Goal: Task Accomplishment & Management: Manage account settings

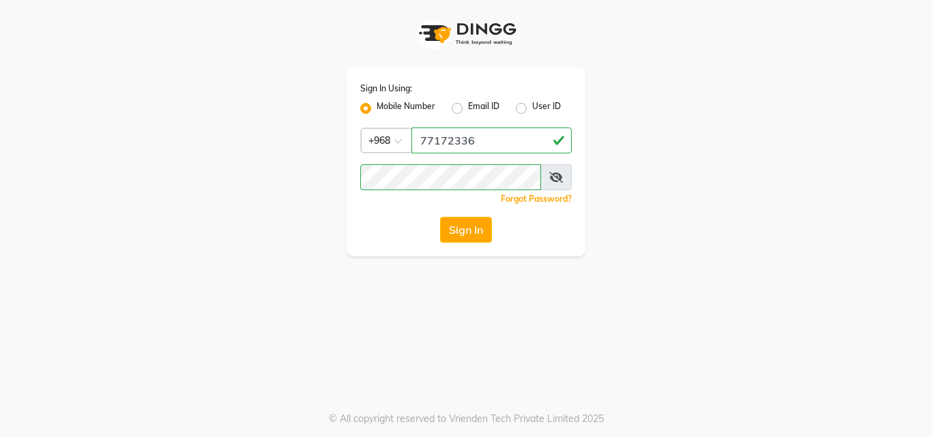
click at [480, 235] on button "Sign In" at bounding box center [466, 230] width 52 height 26
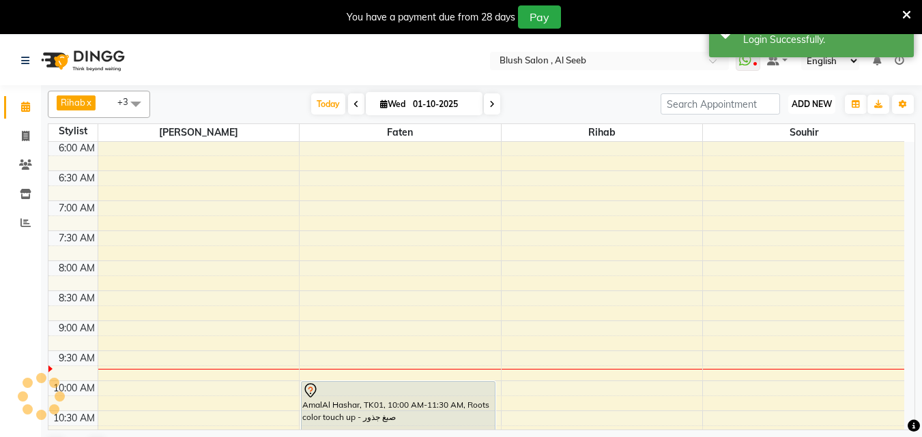
select select "en"
click at [818, 104] on span "ADD NEW" at bounding box center [811, 104] width 40 height 10
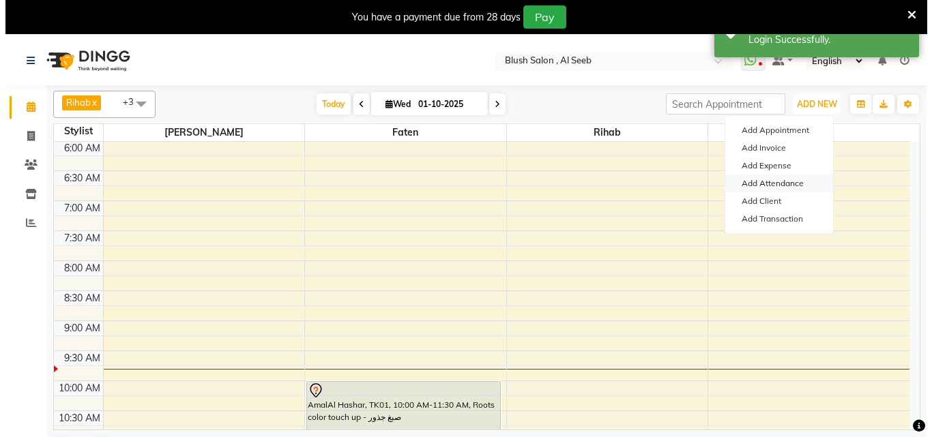
scroll to position [361, 0]
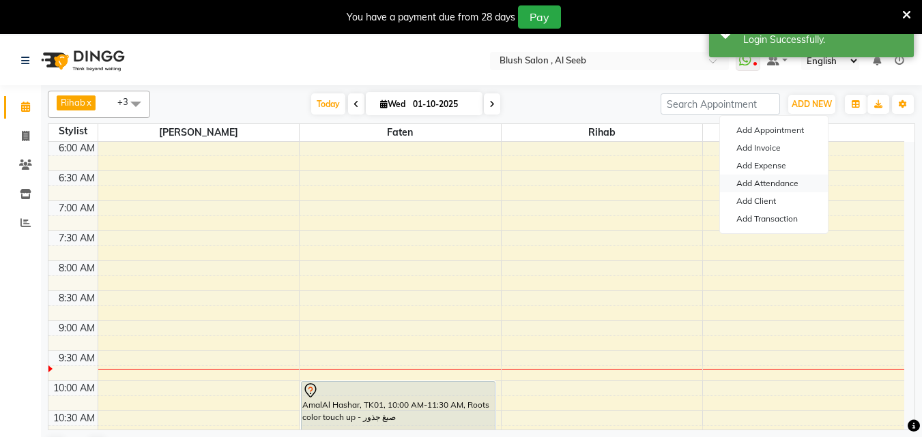
click at [779, 184] on link "Add Attendance" at bounding box center [774, 184] width 108 height 18
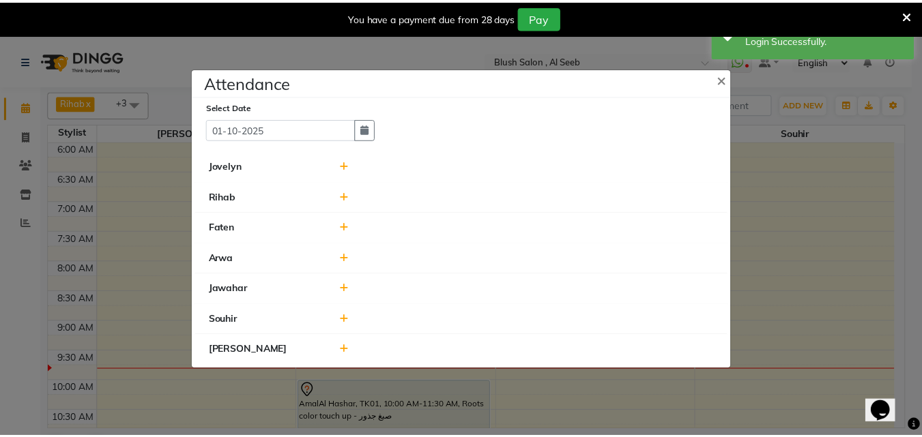
scroll to position [0, 0]
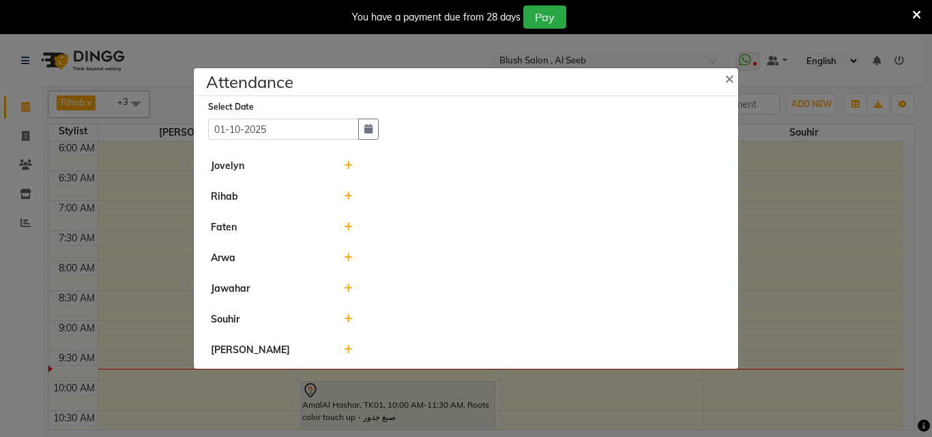
click at [345, 353] on icon at bounding box center [348, 350] width 9 height 10
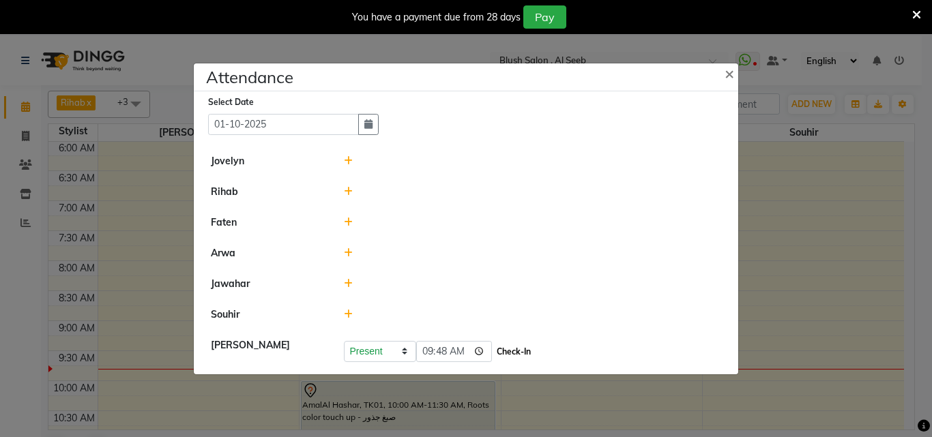
click at [526, 355] on button "Check-In" at bounding box center [513, 351] width 41 height 19
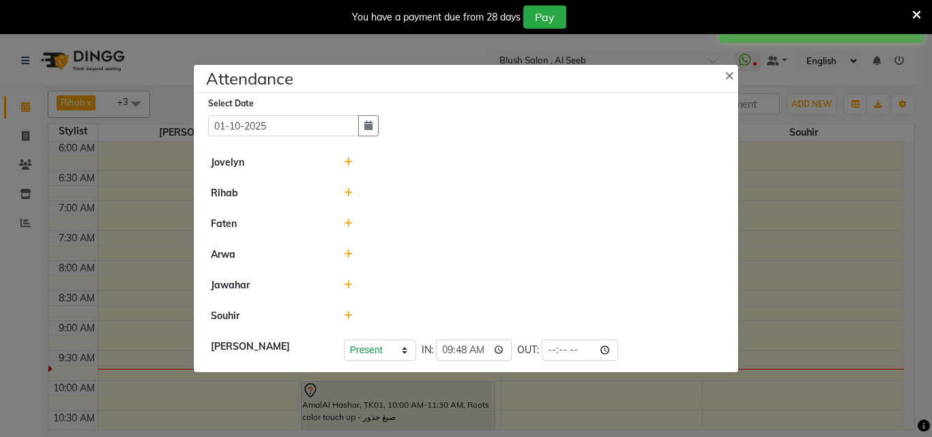
click at [347, 320] on icon at bounding box center [348, 316] width 9 height 10
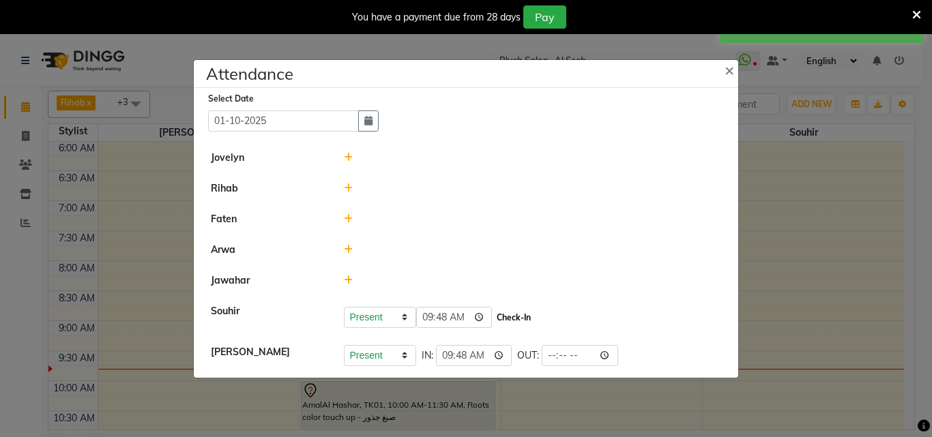
click at [534, 319] on button "Check-In" at bounding box center [513, 317] width 41 height 19
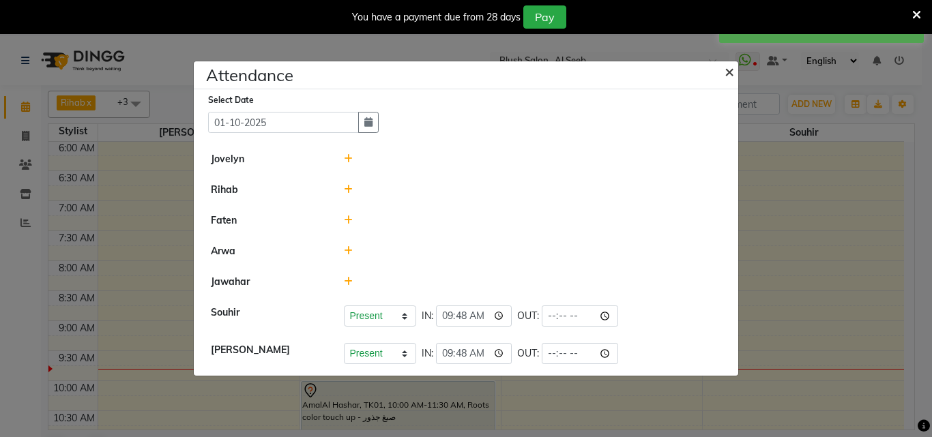
click at [725, 67] on span "×" at bounding box center [730, 71] width 10 height 20
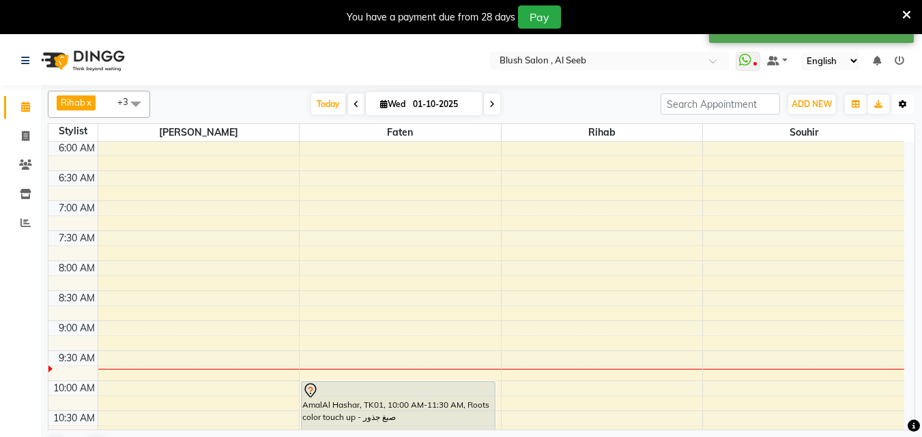
click at [905, 103] on icon "button" at bounding box center [903, 104] width 8 height 8
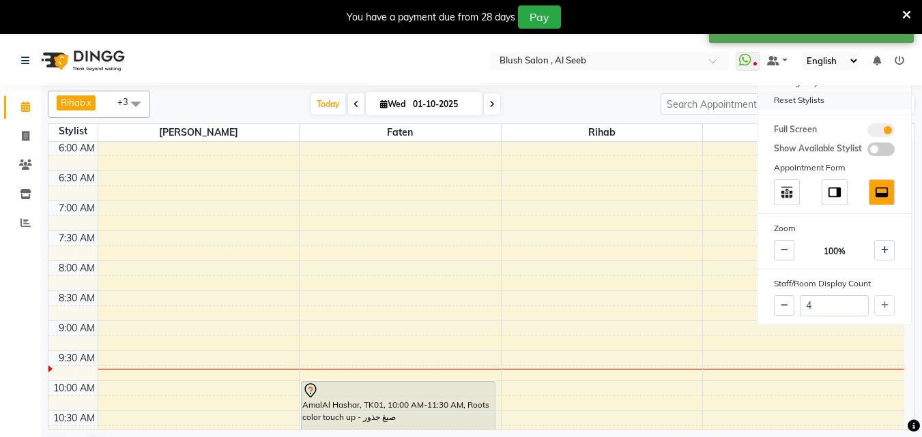
click at [802, 106] on div "Reset Stylists" at bounding box center [834, 100] width 154 height 18
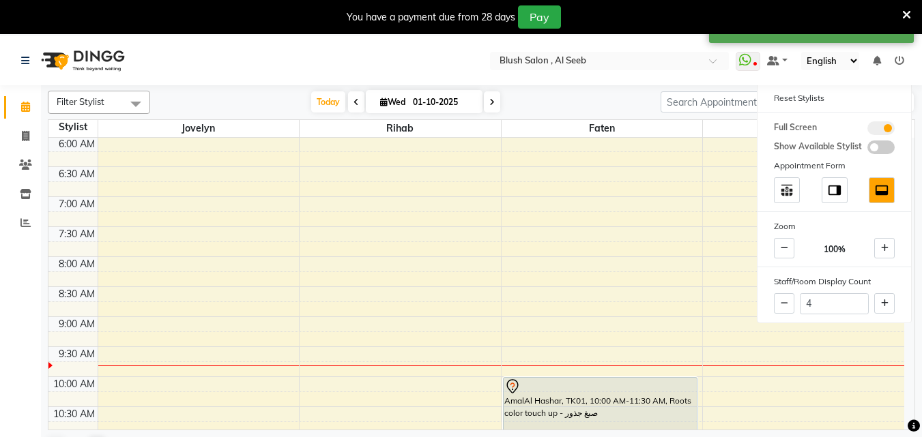
click at [135, 101] on span at bounding box center [135, 104] width 27 height 26
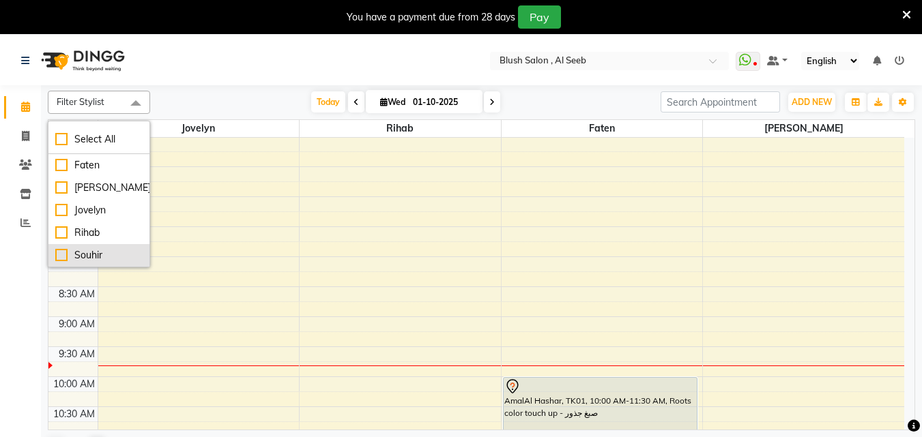
click at [58, 254] on div "Souhir" at bounding box center [98, 255] width 87 height 14
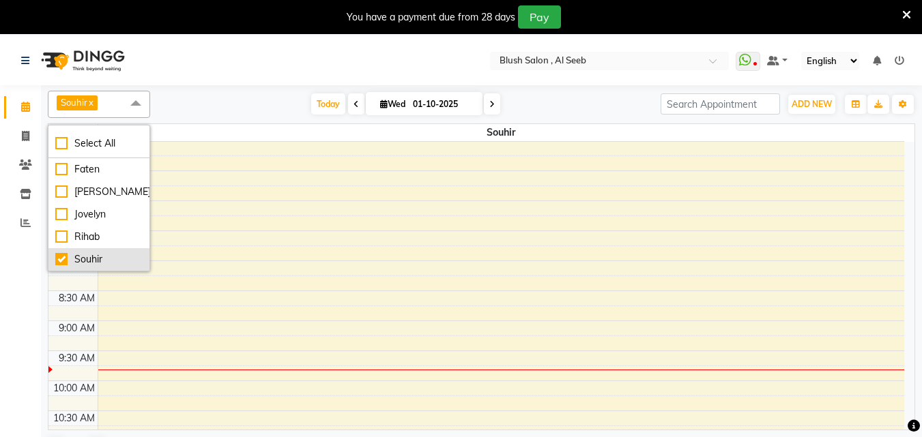
click at [55, 257] on li "Souhir" at bounding box center [98, 259] width 101 height 23
checkbox input "false"
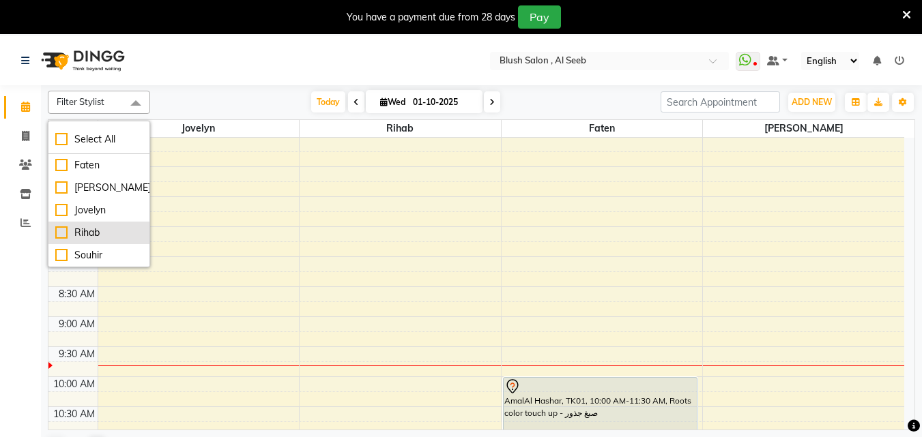
click at [63, 233] on div "Rihab" at bounding box center [98, 233] width 87 height 14
checkbox input "true"
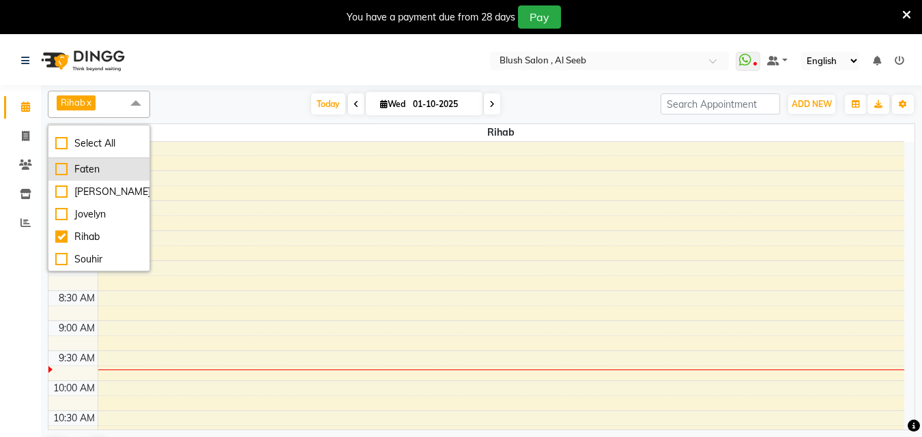
click at [59, 171] on div "Faten" at bounding box center [98, 169] width 87 height 14
checkbox input "true"
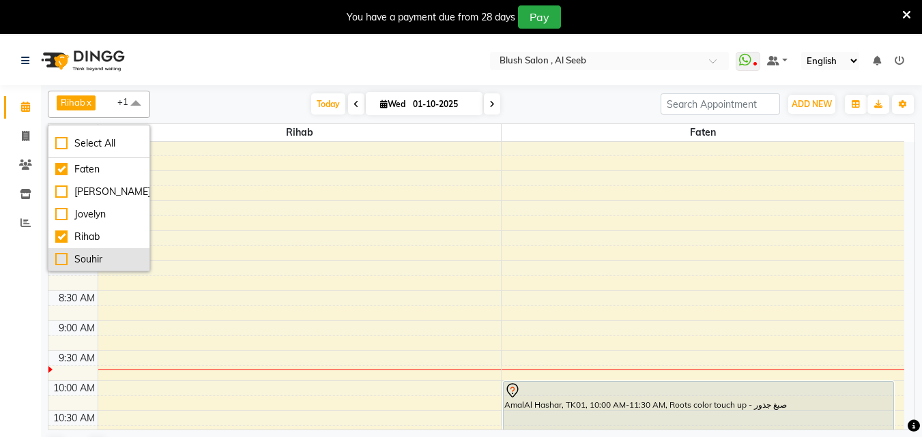
click at [62, 261] on div "Souhir" at bounding box center [98, 259] width 87 height 14
checkbox input "true"
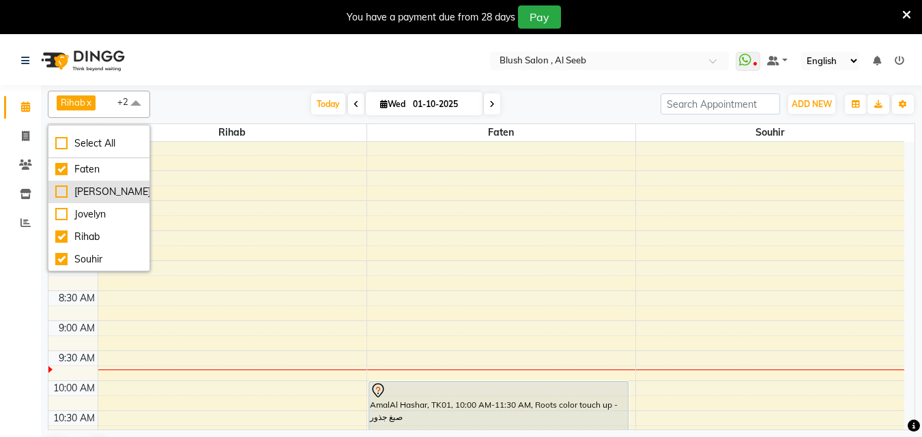
click at [61, 188] on div "[PERSON_NAME]" at bounding box center [98, 192] width 87 height 14
checkbox input "true"
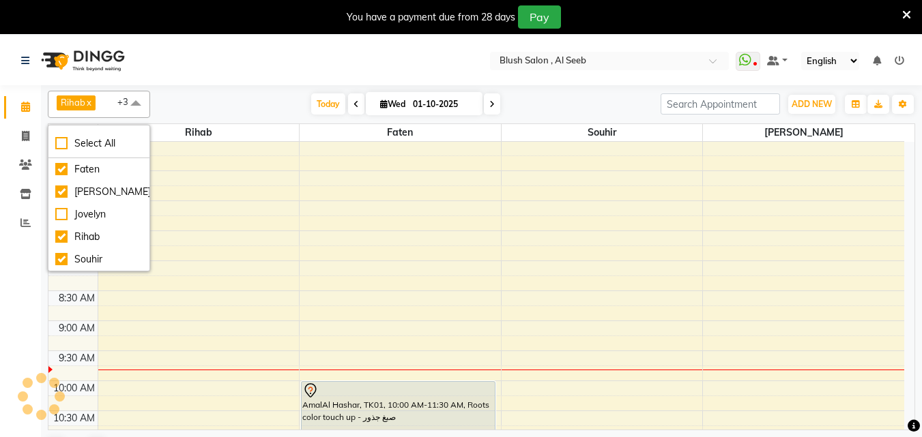
click at [9, 306] on div "Calendar Invoice Clients Inventory Reports Completed InProgress Upcoming Droppe…" at bounding box center [92, 264] width 184 height 377
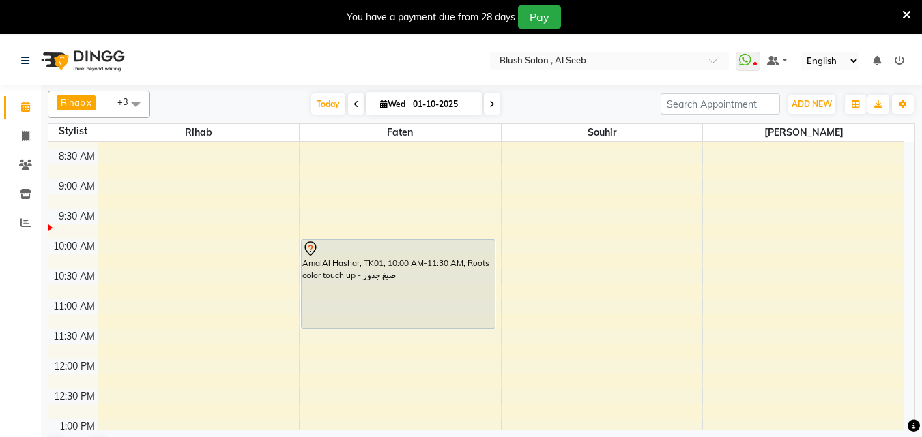
scroll to position [546, 0]
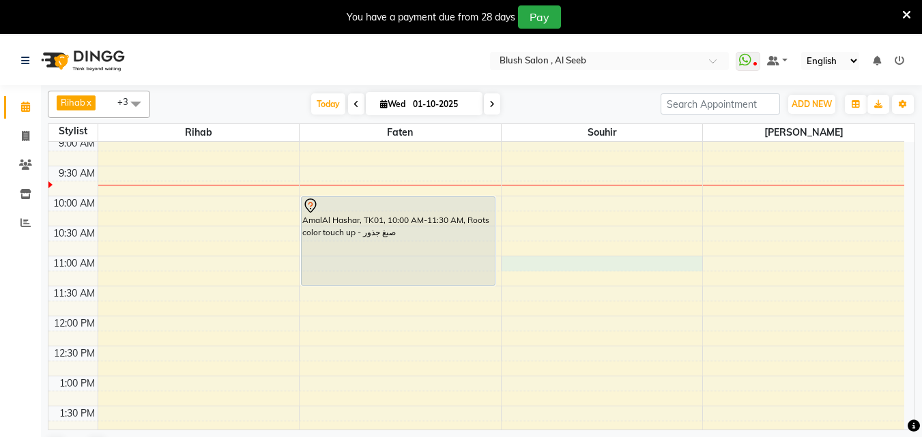
click at [517, 265] on div "12:00 AM 12:30 AM 1:00 AM 1:30 AM 2:00 AM 2:30 AM 3:00 AM 3:30 AM 4:00 AM 4:30 …" at bounding box center [476, 316] width 856 height 1440
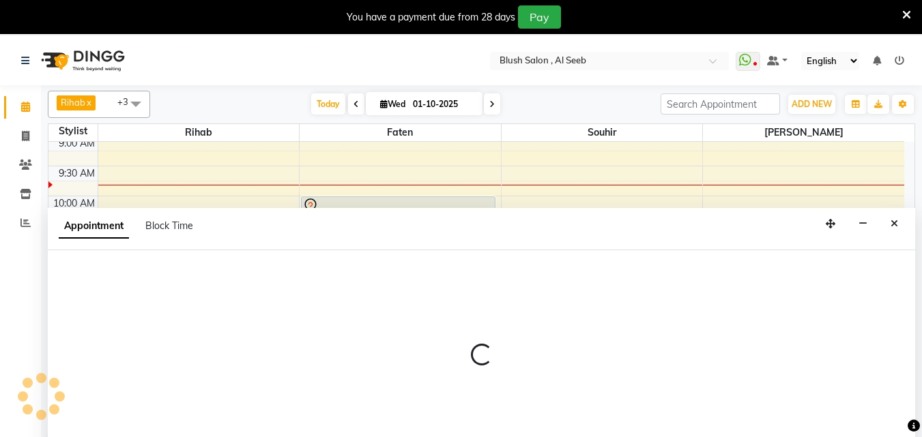
scroll to position [36, 0]
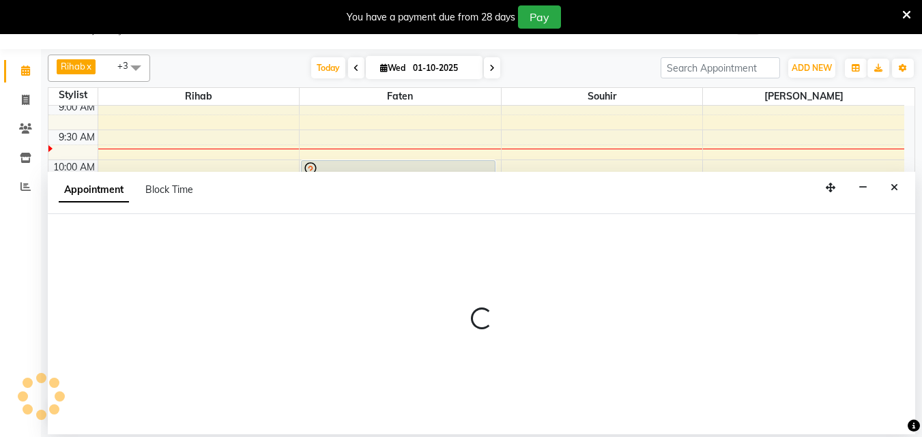
select select "40671"
select select "tentative"
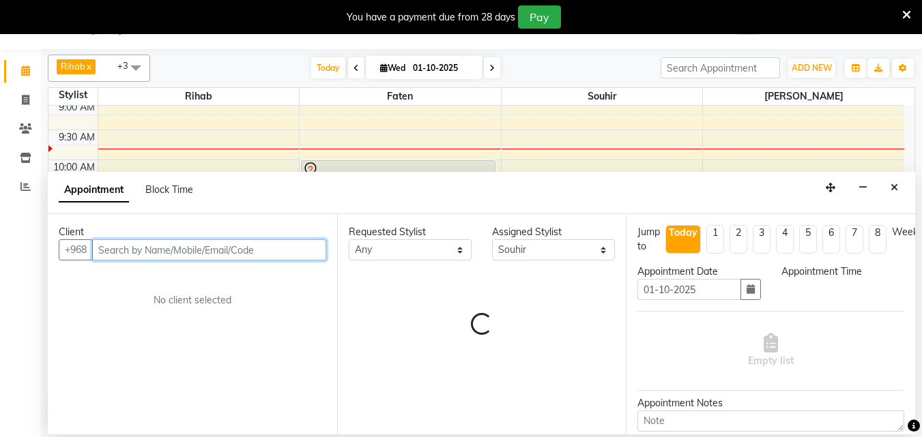
select select "660"
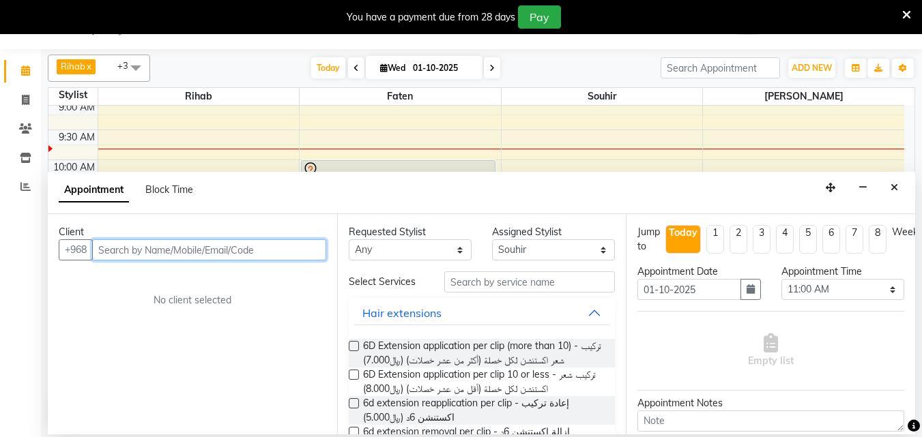
click at [199, 256] on input "text" at bounding box center [209, 249] width 234 height 21
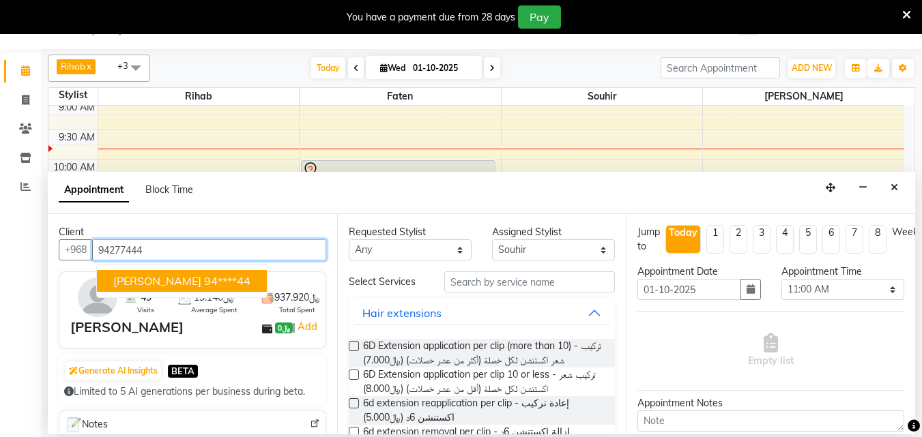
click at [172, 288] on span "[PERSON_NAME]" at bounding box center [157, 281] width 88 height 14
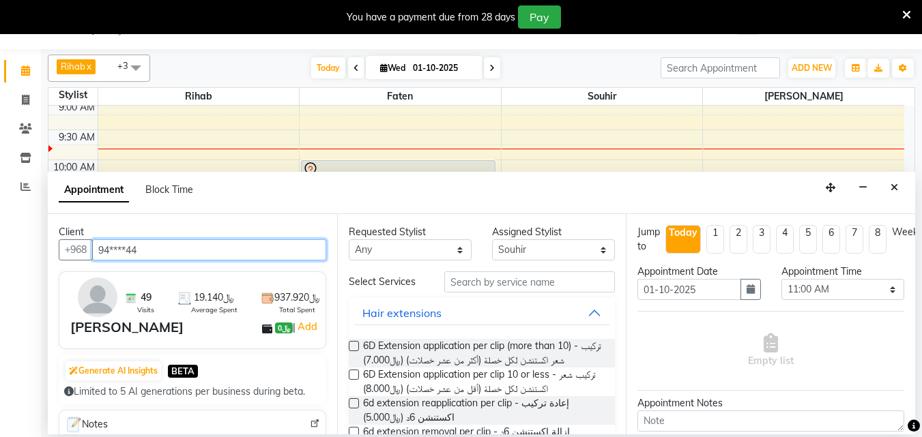
type input "94****44"
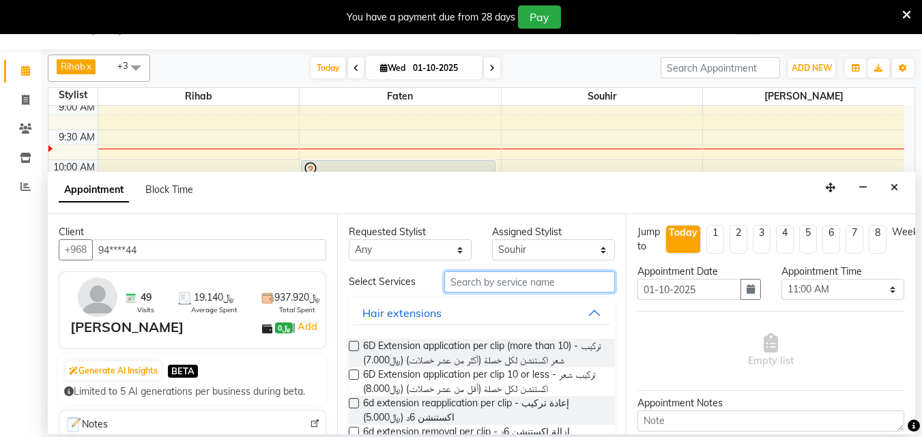
click at [483, 293] on input "text" at bounding box center [529, 282] width 171 height 21
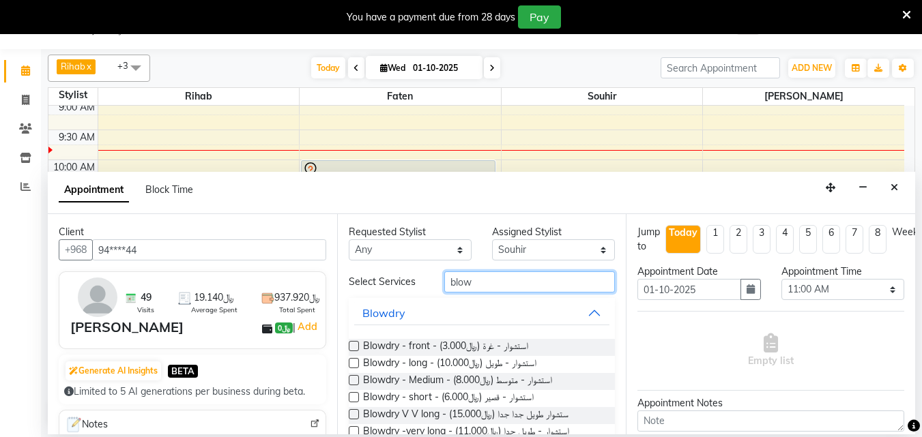
type input "blow"
click at [356, 368] on label at bounding box center [354, 363] width 10 height 10
click at [356, 369] on input "checkbox" at bounding box center [353, 364] width 9 height 9
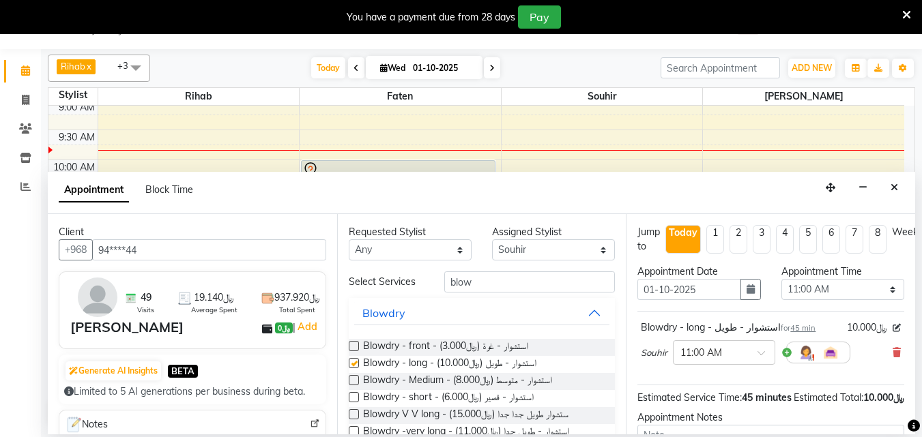
checkbox input "false"
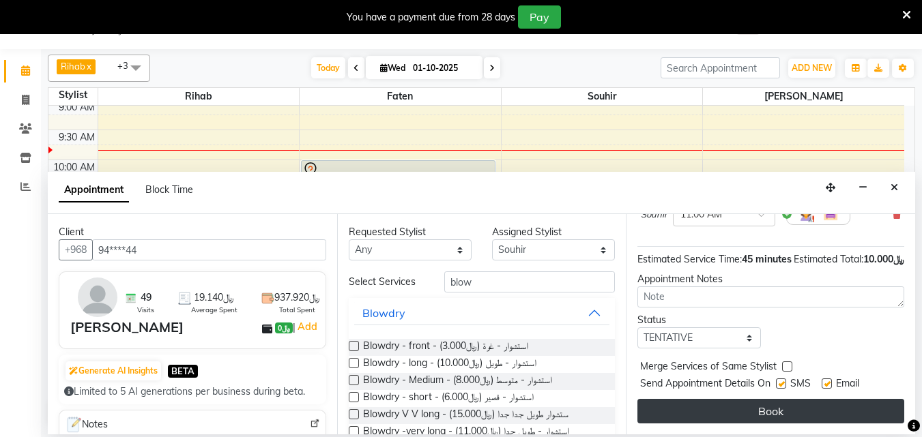
scroll to position [177, 0]
click at [823, 404] on button "Book" at bounding box center [770, 411] width 267 height 25
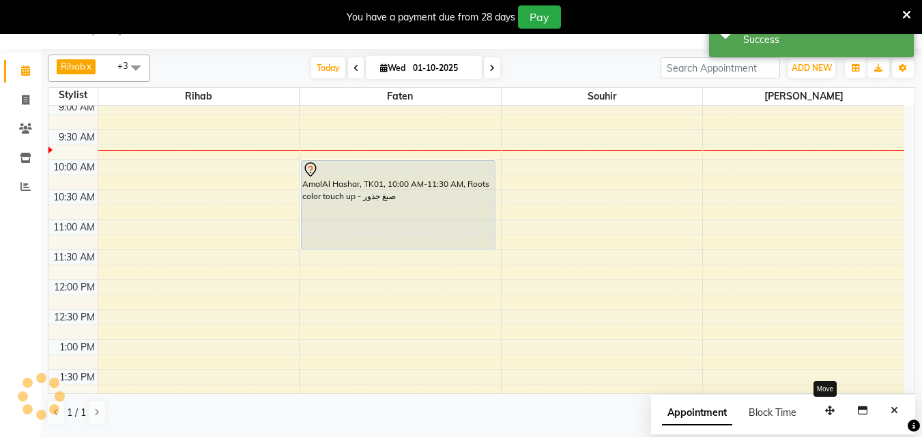
scroll to position [0, 0]
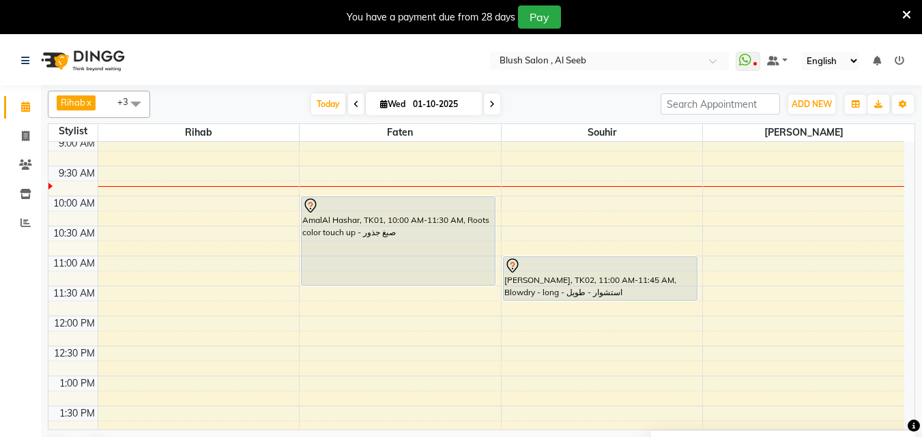
click at [437, 96] on input "01-10-2025" at bounding box center [443, 104] width 68 height 20
select select "10"
select select "2025"
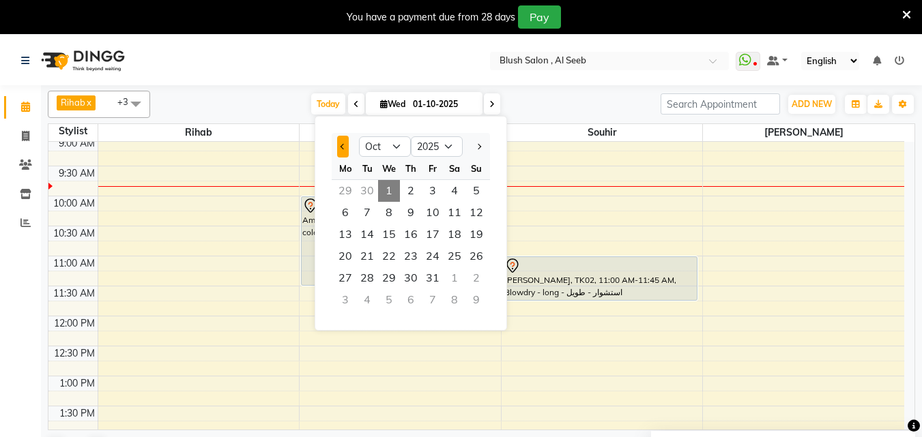
click at [344, 149] on span "Previous month" at bounding box center [342, 146] width 5 height 5
click at [340, 149] on button "Previous month" at bounding box center [343, 147] width 12 height 22
select select "8"
click at [436, 194] on span "1" at bounding box center [433, 191] width 22 height 22
type input "[DATE]"
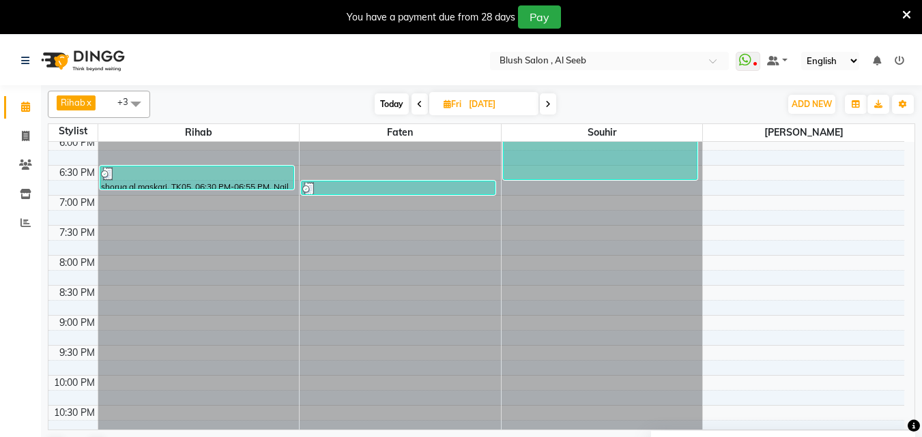
scroll to position [814, 0]
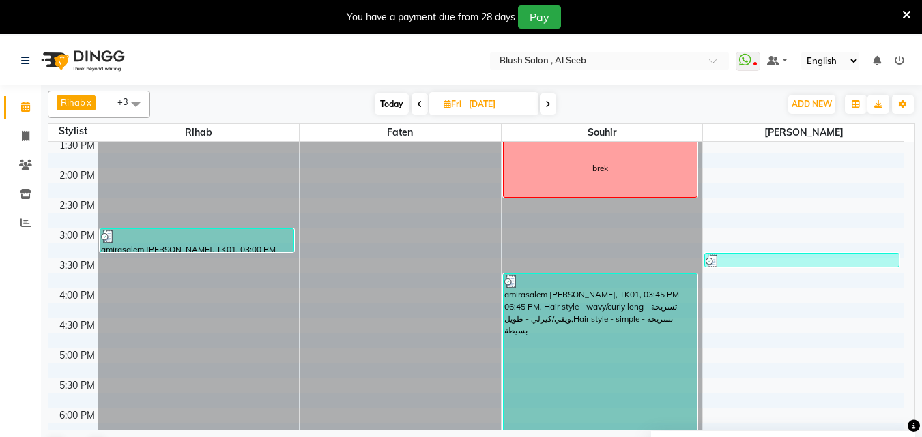
click at [456, 104] on span "Fri" at bounding box center [452, 104] width 25 height 10
select select "8"
select select "2025"
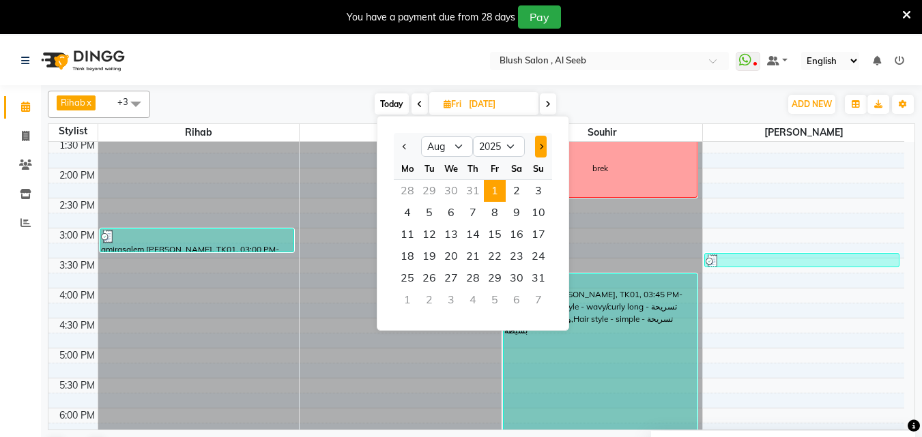
click at [543, 147] on span "Next month" at bounding box center [540, 146] width 5 height 5
select select "10"
click at [499, 194] on span "3" at bounding box center [495, 191] width 22 height 22
type input "03-10-2025"
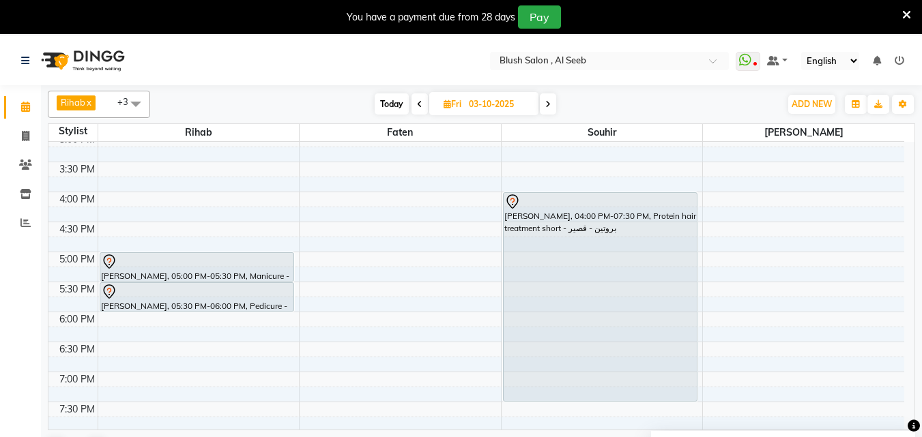
scroll to position [950, 0]
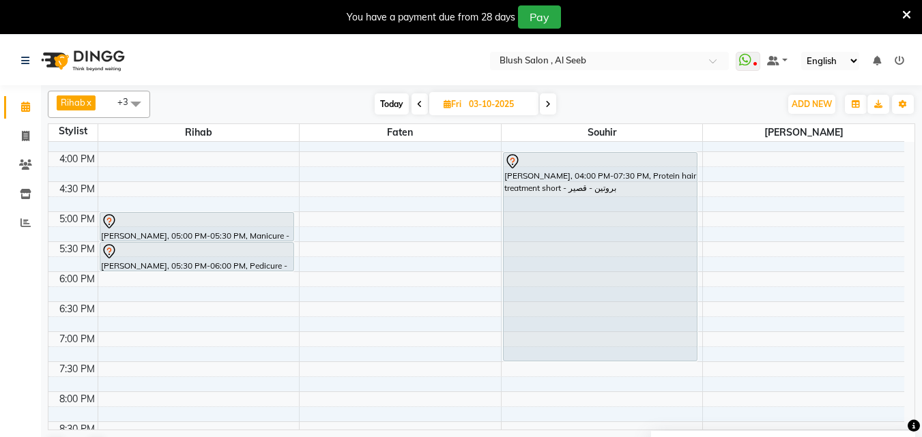
click at [176, 220] on div at bounding box center [197, 222] width 192 height 16
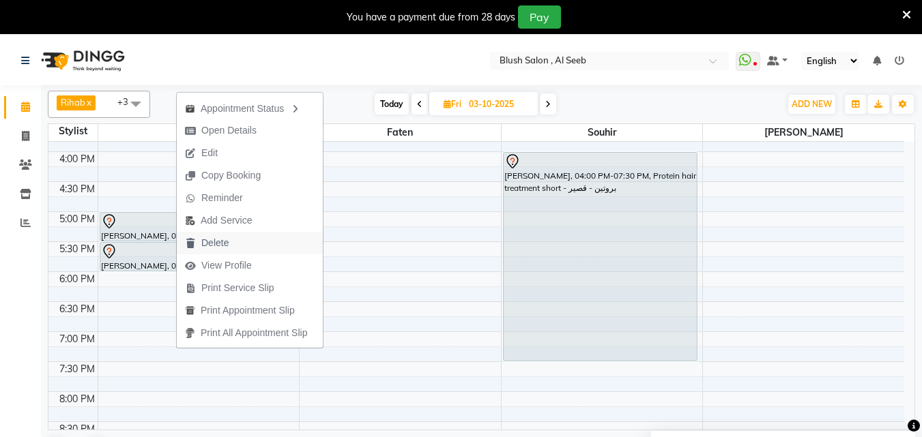
click at [224, 243] on span "Delete" at bounding box center [214, 243] width 27 height 14
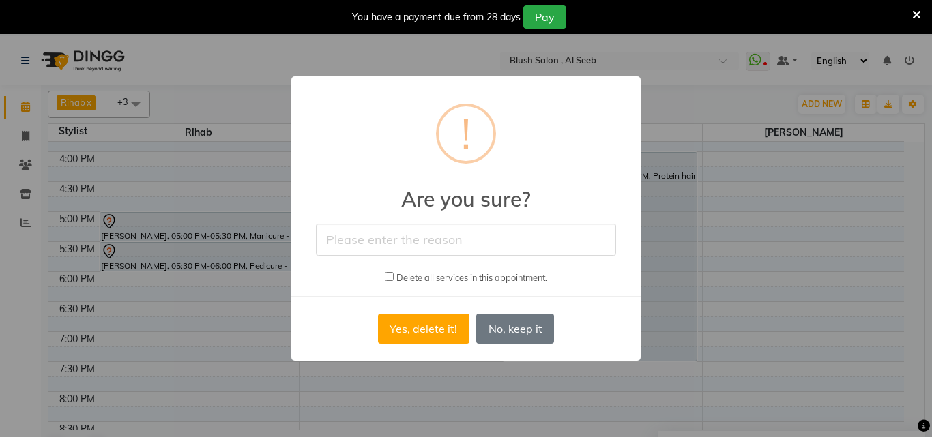
click at [405, 243] on input "text" at bounding box center [466, 240] width 300 height 32
type input "cancelled"
click at [410, 331] on button "Yes, delete it!" at bounding box center [423, 329] width 91 height 30
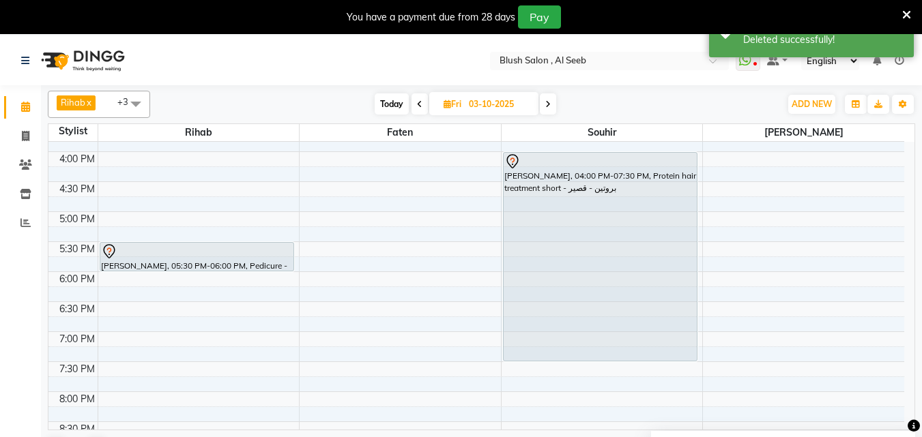
click at [244, 253] on div at bounding box center [197, 252] width 192 height 16
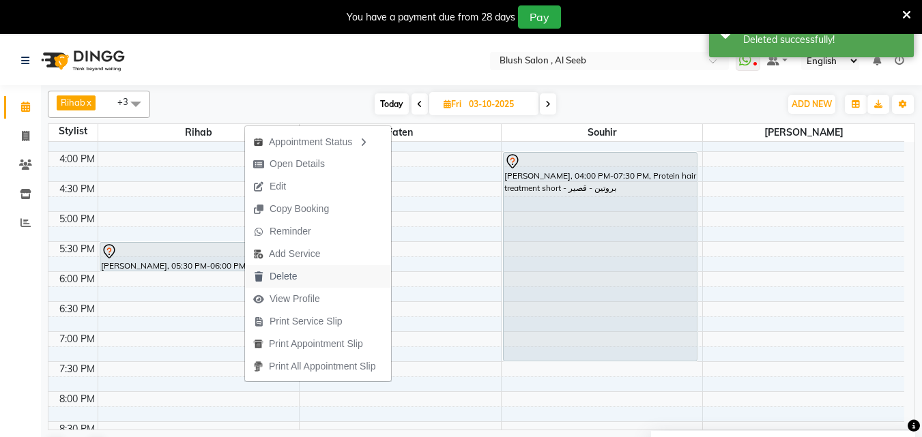
click at [295, 274] on span "Delete" at bounding box center [282, 276] width 27 height 14
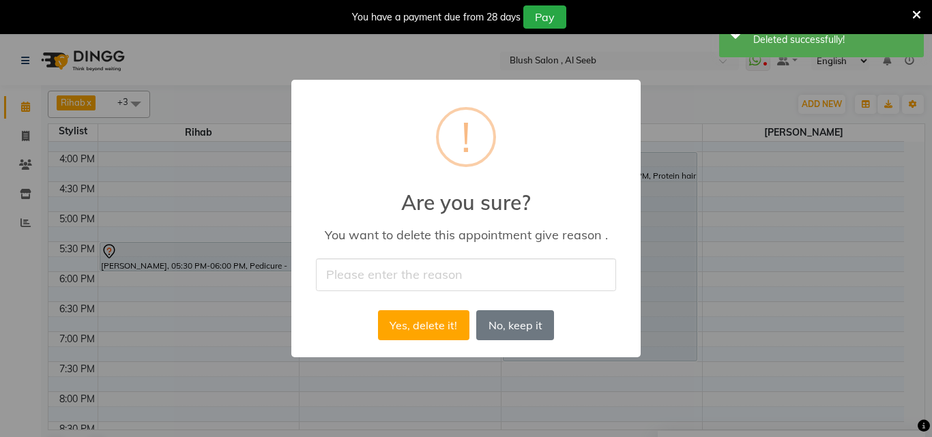
click at [341, 267] on input "text" at bounding box center [466, 275] width 300 height 32
click at [419, 327] on button "Yes, delete it!" at bounding box center [423, 325] width 91 height 30
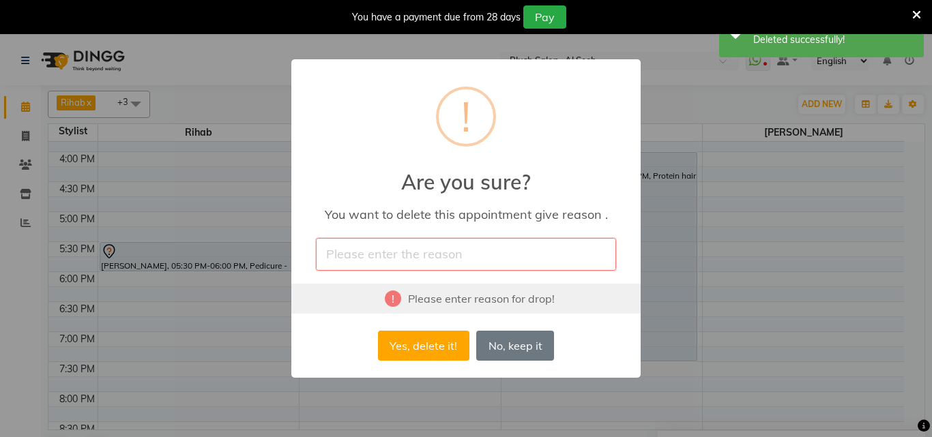
click at [396, 259] on input "text" at bounding box center [466, 254] width 300 height 32
type input "cancelled"
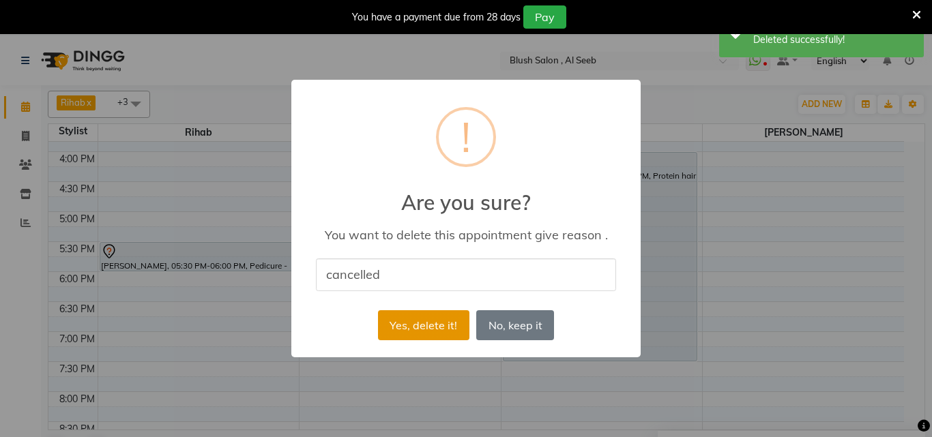
click at [438, 336] on button "Yes, delete it!" at bounding box center [423, 325] width 91 height 30
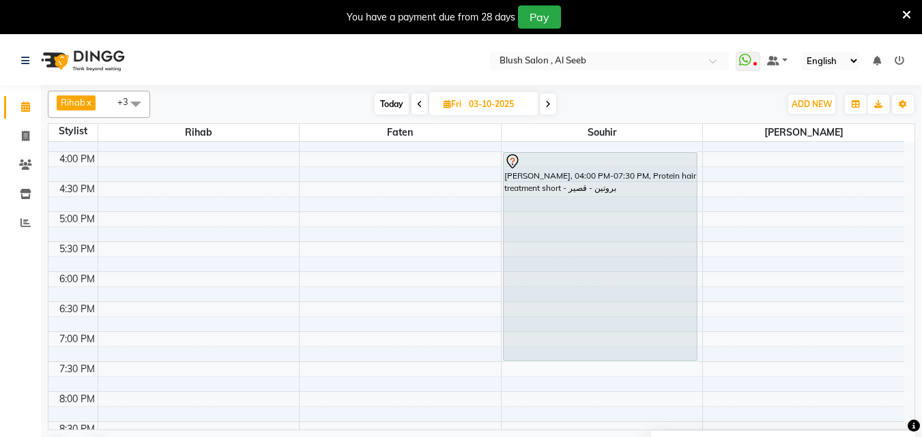
click at [390, 101] on span "Today" at bounding box center [392, 103] width 34 height 21
type input "01-10-2025"
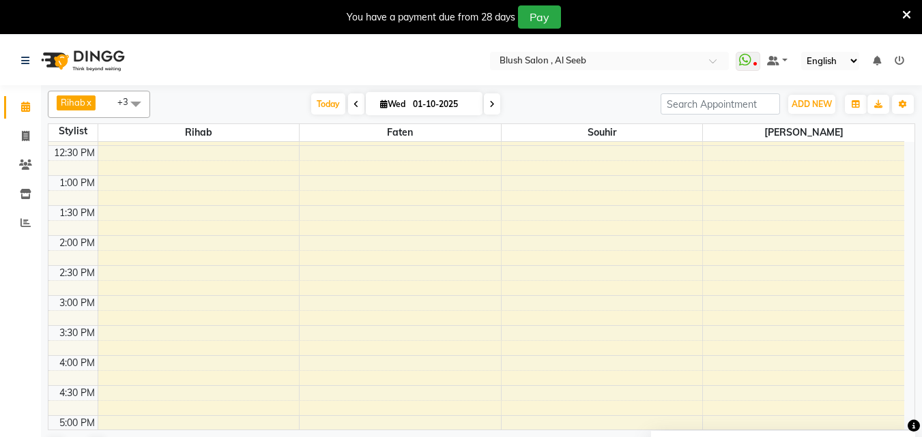
scroll to position [882, 0]
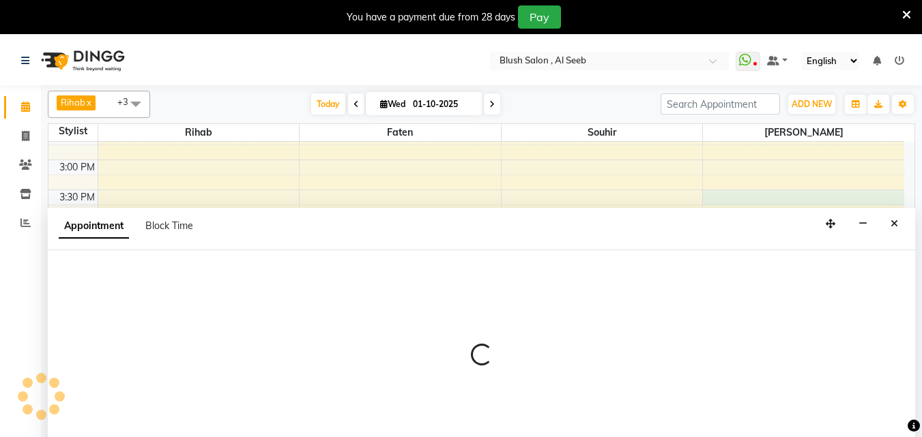
scroll to position [36, 0]
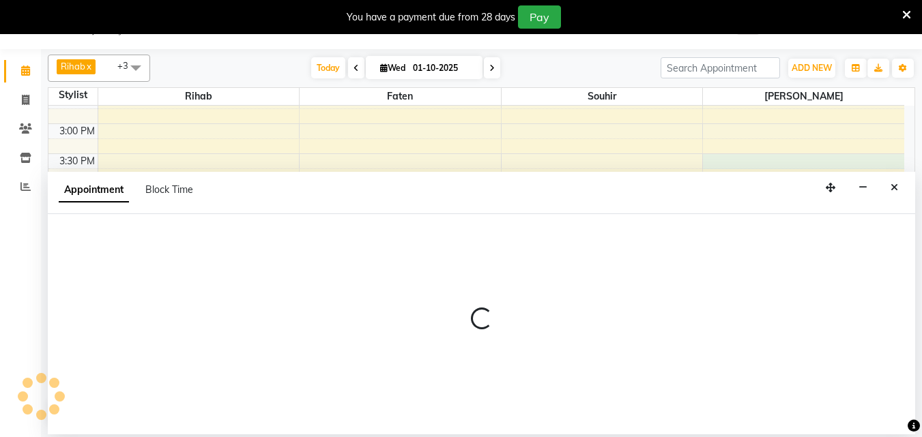
select select "64153"
select select "tentative"
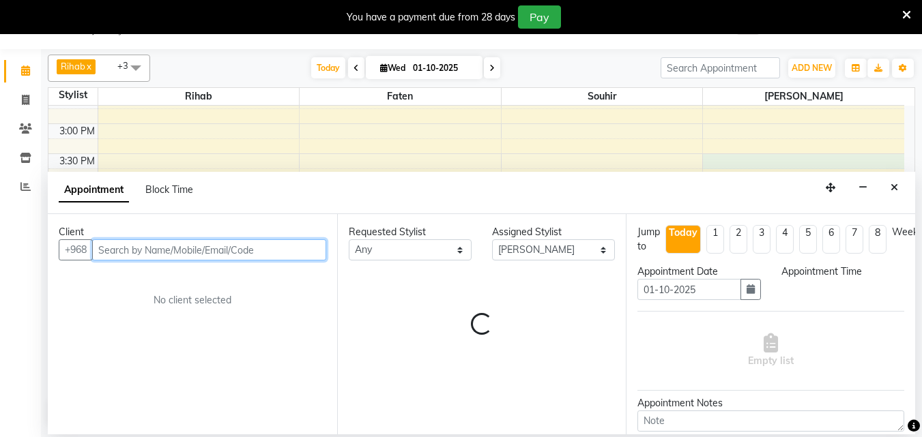
select select "930"
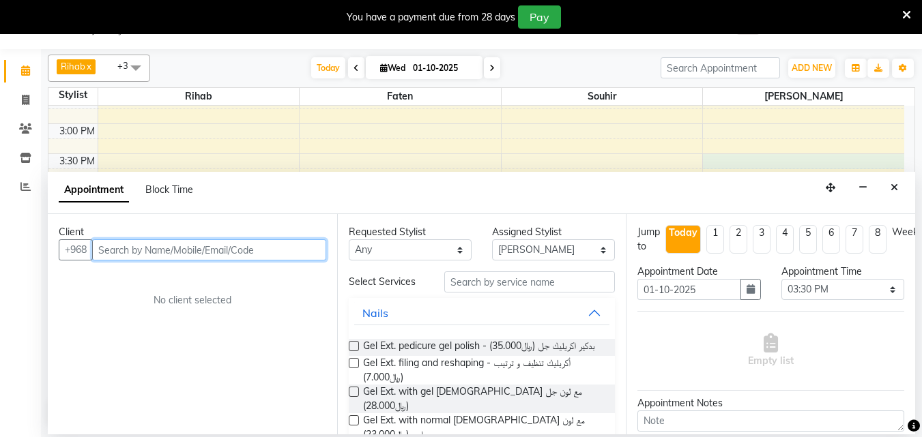
click at [229, 253] on input "text" at bounding box center [209, 249] width 234 height 21
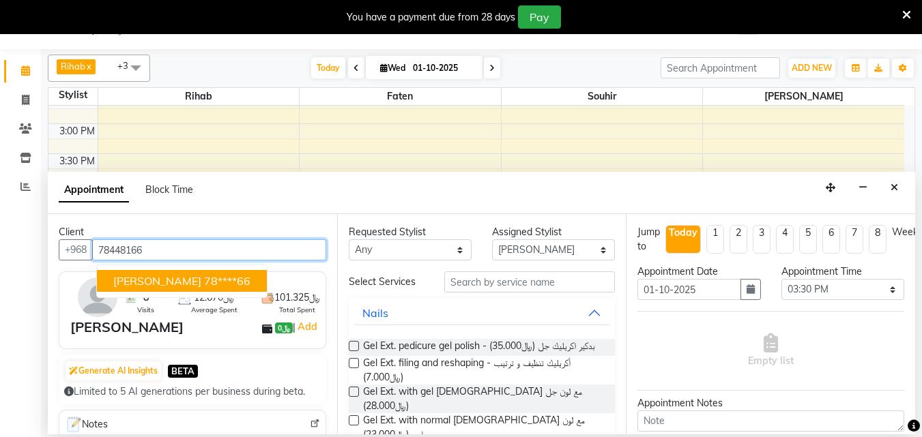
click at [218, 287] on ngb-highlight "78****66" at bounding box center [227, 281] width 46 height 14
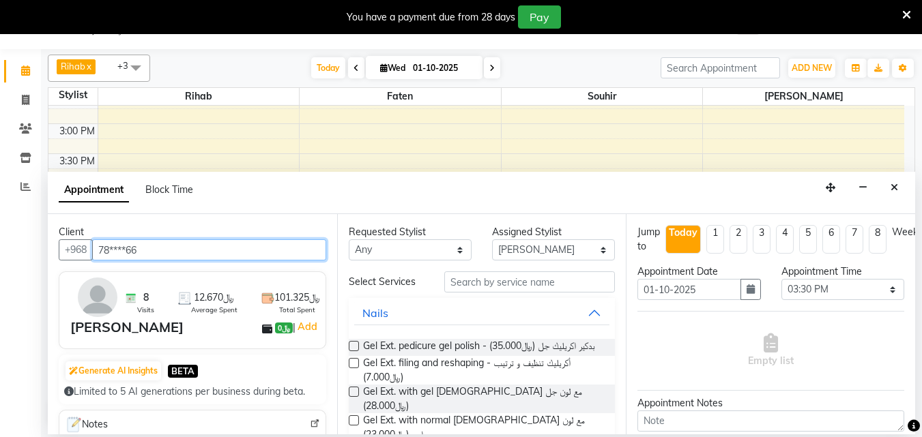
type input "78****66"
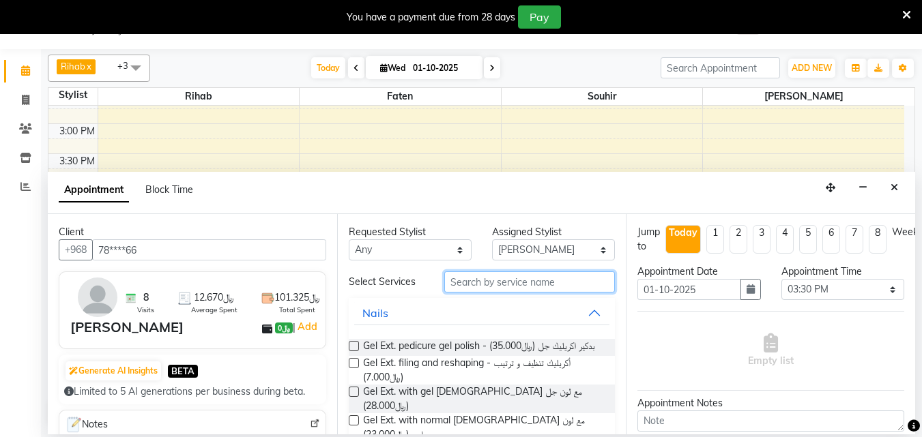
click at [471, 289] on input "text" at bounding box center [529, 282] width 171 height 21
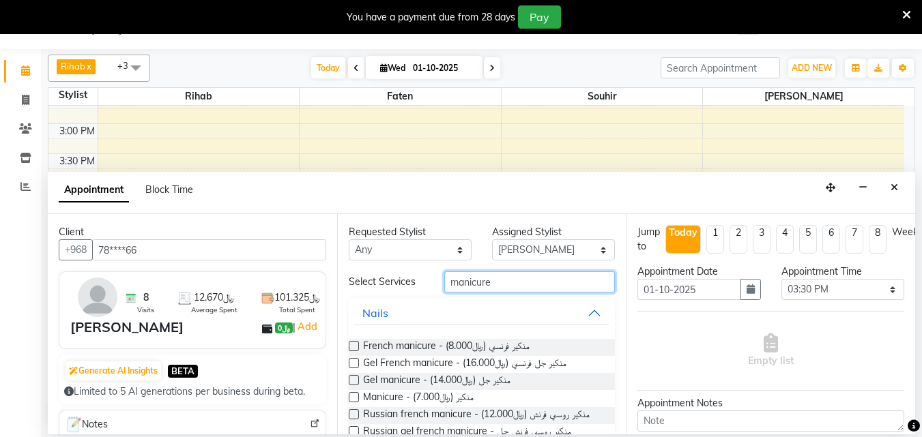
type input "manicure"
click at [355, 403] on label at bounding box center [354, 397] width 10 height 10
click at [355, 403] on input "checkbox" at bounding box center [353, 398] width 9 height 9
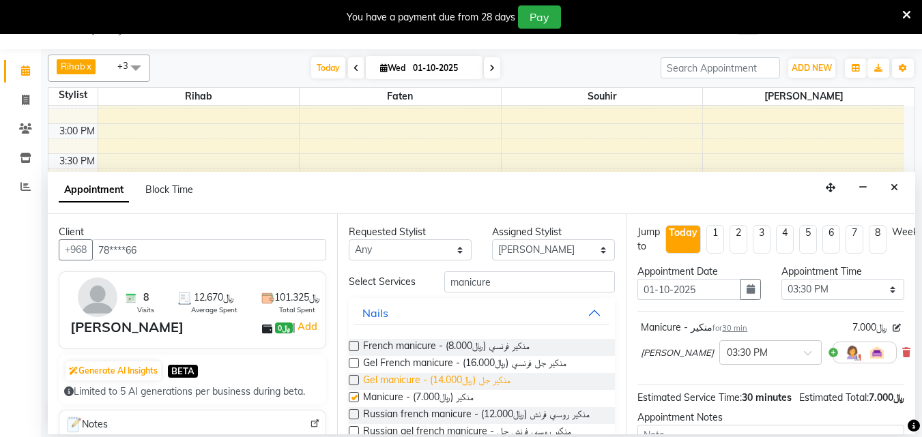
checkbox input "false"
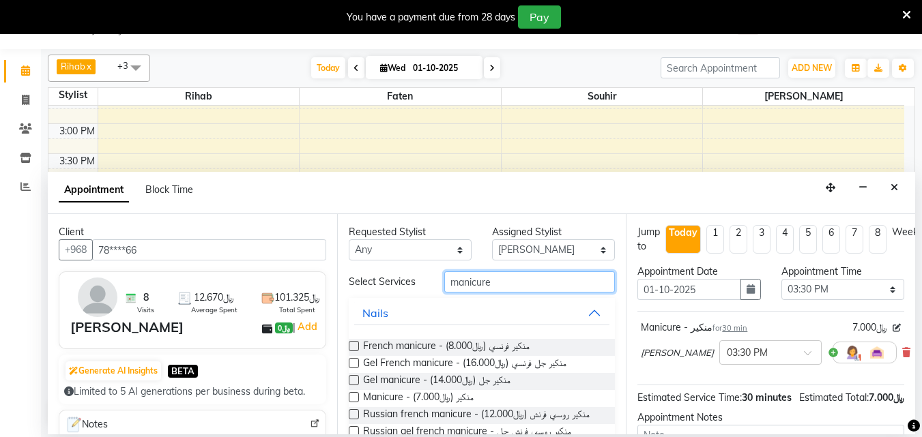
click at [503, 288] on input "manicure" at bounding box center [529, 282] width 171 height 21
type input "m"
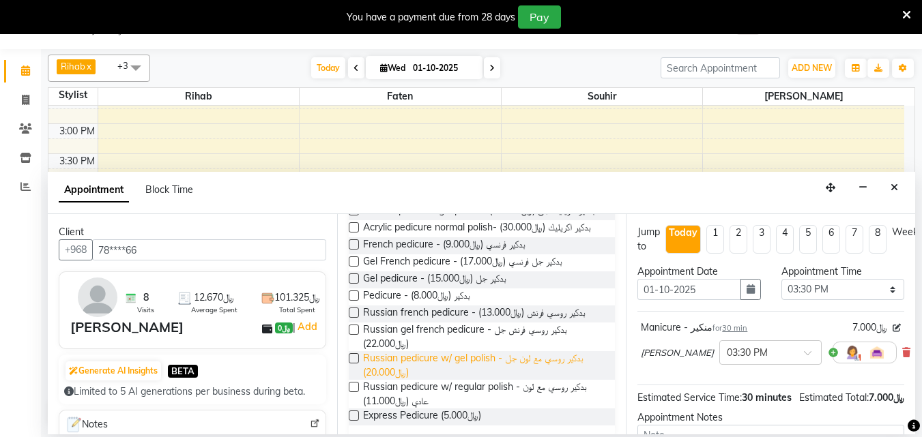
scroll to position [136, 0]
type input "pedicure"
click at [351, 300] on label at bounding box center [354, 295] width 10 height 10
click at [351, 301] on input "checkbox" at bounding box center [353, 296] width 9 height 9
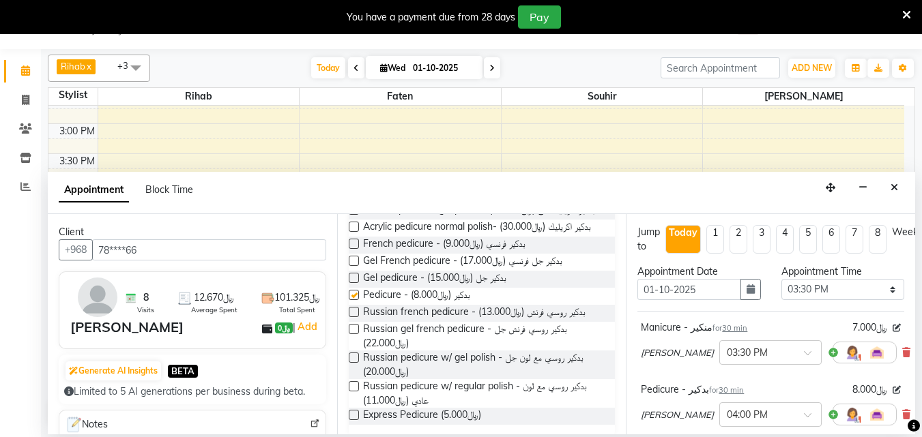
checkbox input "false"
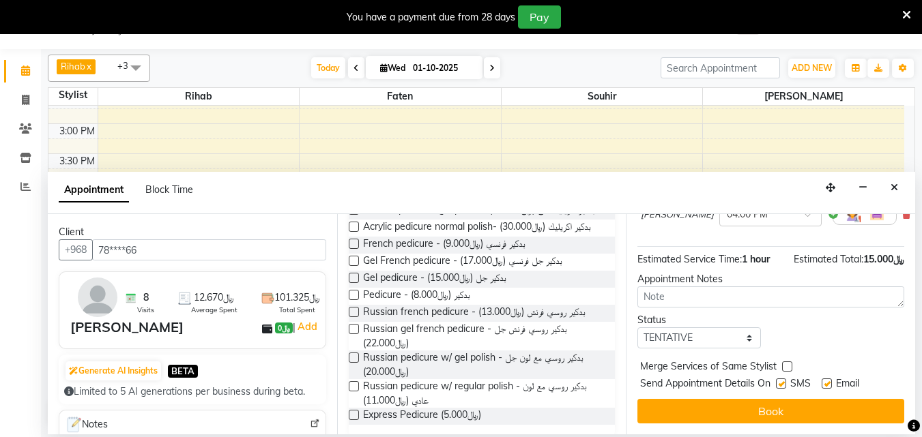
scroll to position [226, 0]
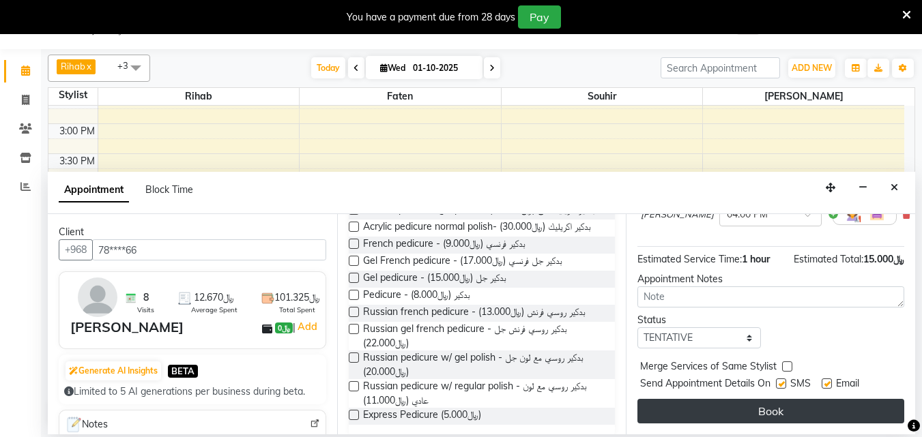
click at [763, 399] on button "Book" at bounding box center [770, 411] width 267 height 25
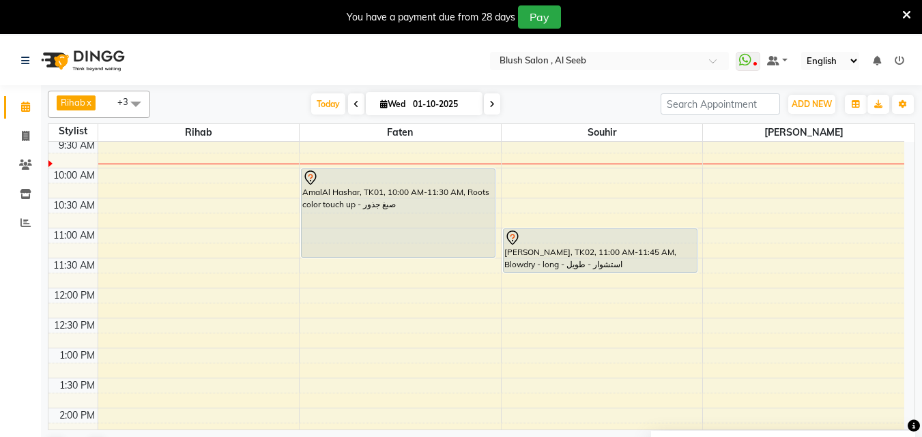
scroll to position [541, 0]
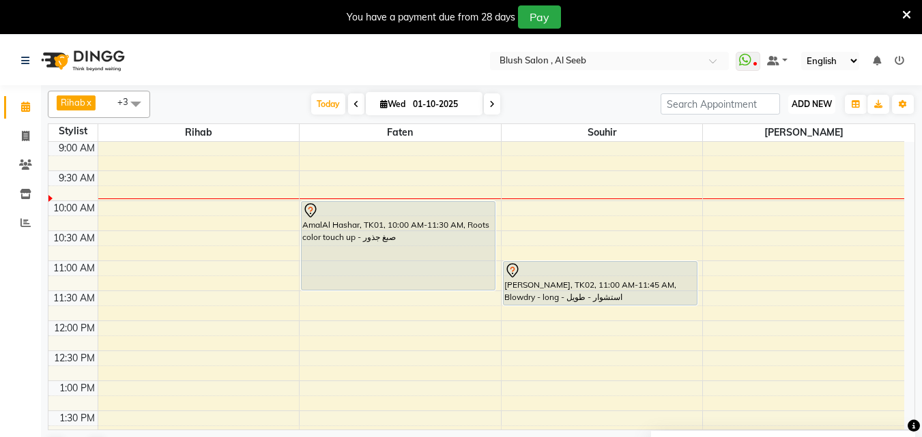
click at [822, 104] on span "ADD NEW" at bounding box center [811, 104] width 40 height 10
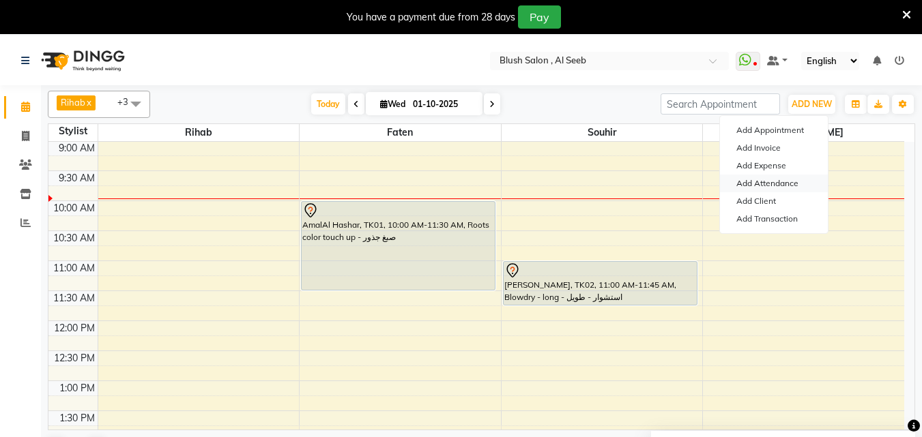
click at [776, 190] on link "Add Attendance" at bounding box center [774, 184] width 108 height 18
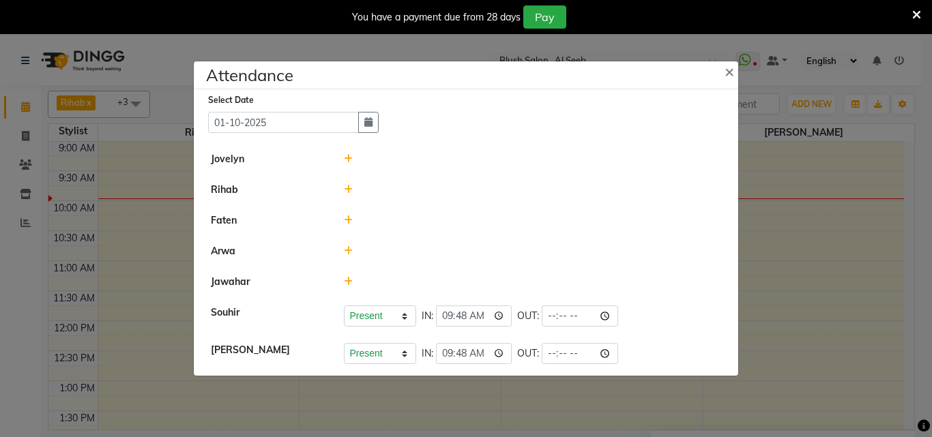
click at [349, 188] on icon at bounding box center [348, 190] width 9 height 10
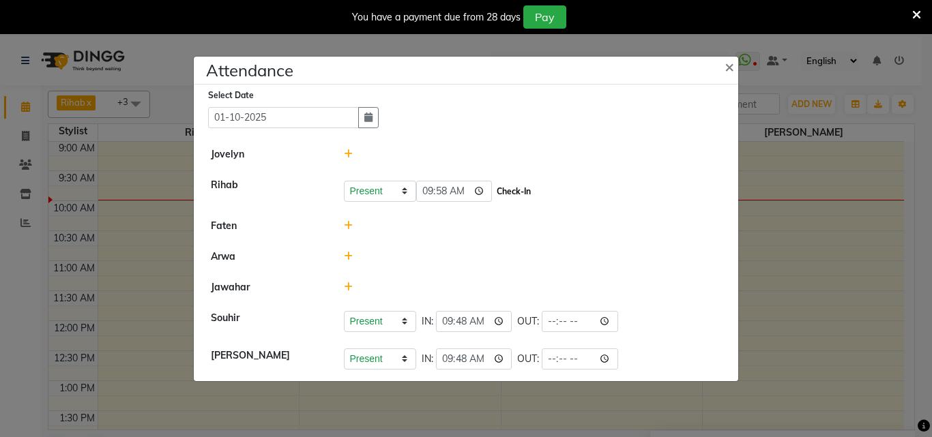
click at [534, 194] on button "Check-In" at bounding box center [513, 191] width 41 height 19
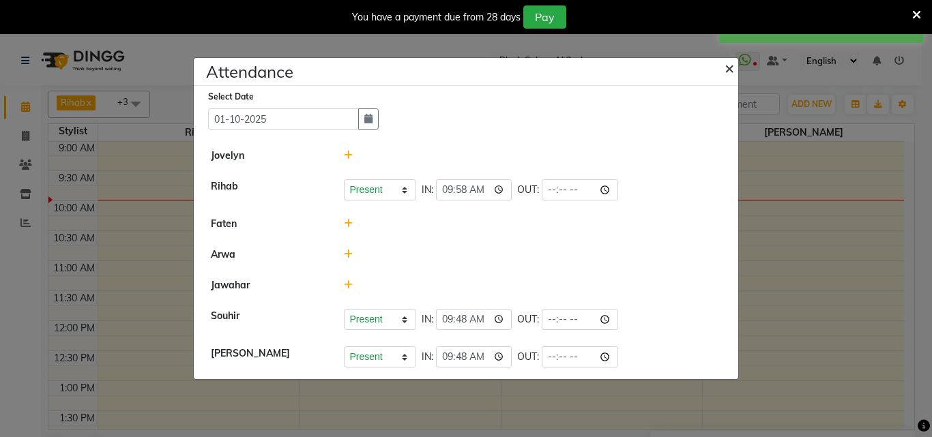
click at [728, 64] on span "×" at bounding box center [730, 67] width 10 height 20
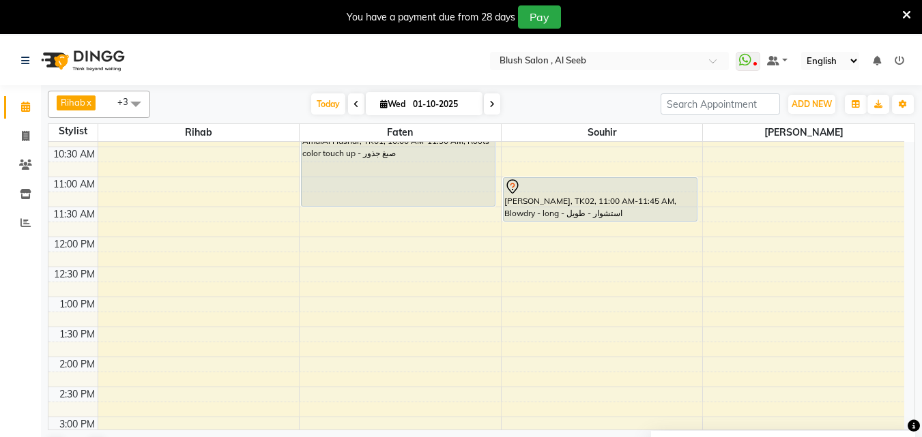
scroll to position [609, 0]
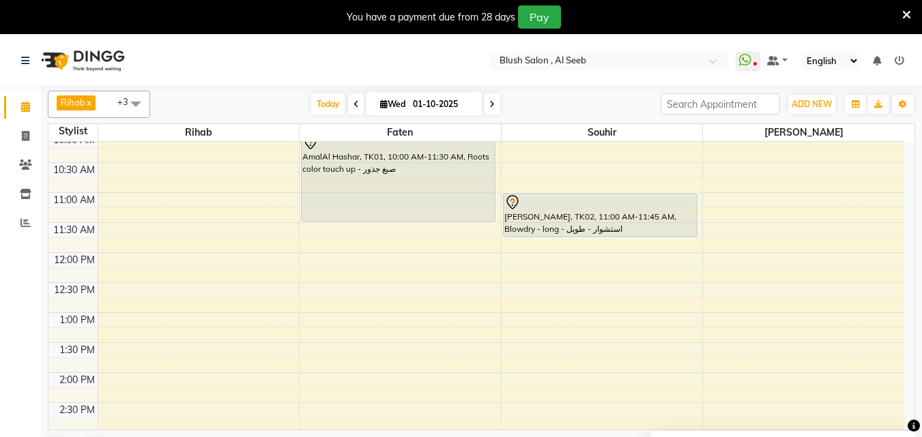
click at [484, 102] on span at bounding box center [492, 103] width 16 height 21
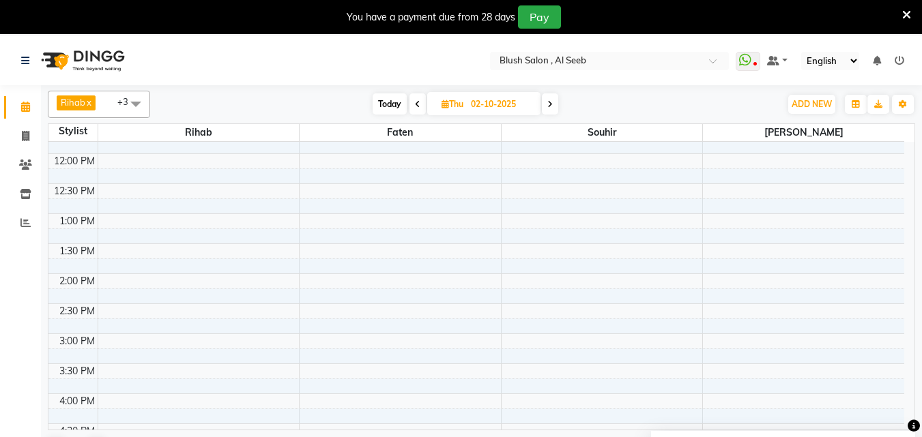
scroll to position [677, 0]
click at [551, 108] on icon at bounding box center [549, 104] width 5 height 8
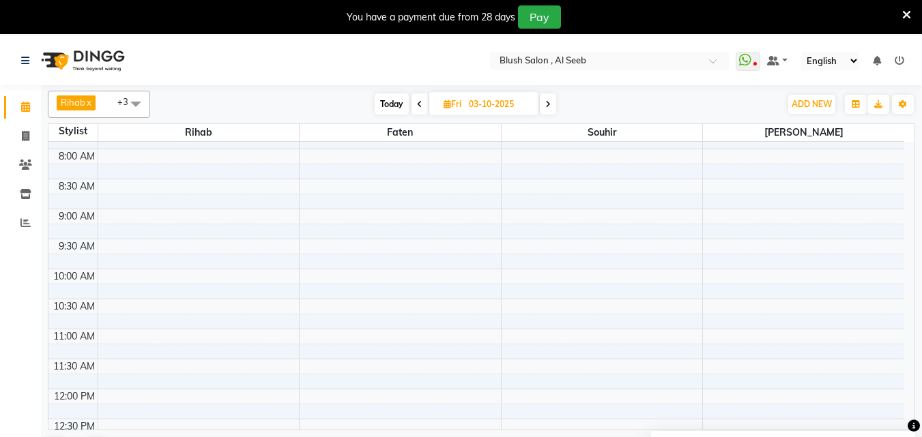
click at [393, 106] on span "Today" at bounding box center [392, 103] width 34 height 21
type input "01-10-2025"
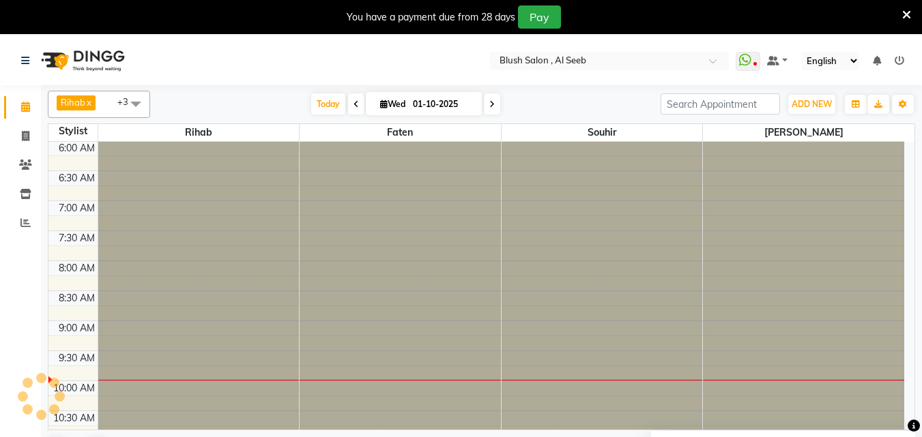
scroll to position [541, 0]
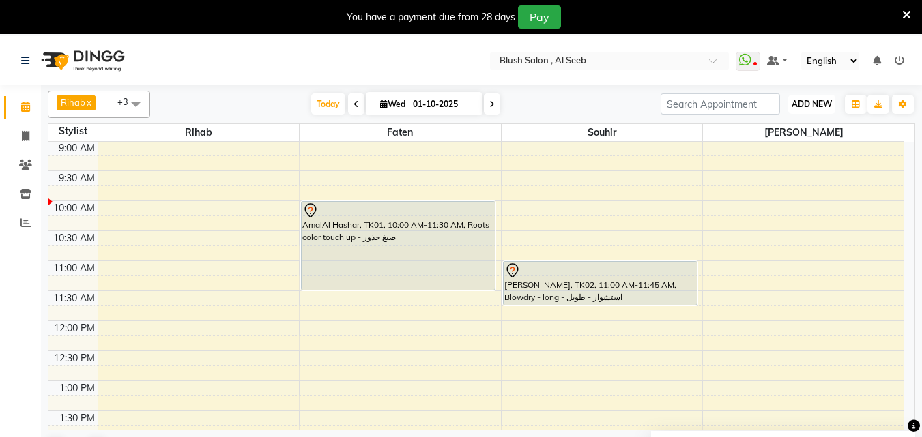
click at [817, 101] on span "ADD NEW" at bounding box center [811, 104] width 40 height 10
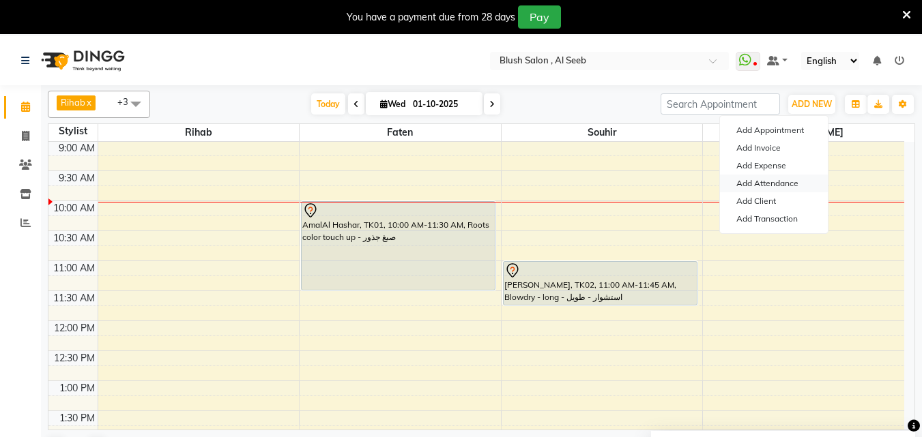
click at [791, 181] on link "Add Attendance" at bounding box center [774, 184] width 108 height 18
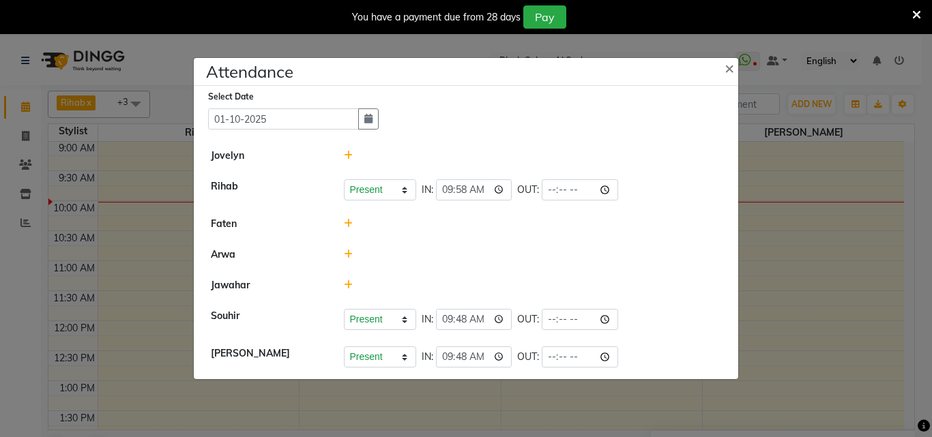
click at [353, 227] on div at bounding box center [533, 224] width 398 height 14
click at [349, 227] on icon at bounding box center [348, 224] width 9 height 10
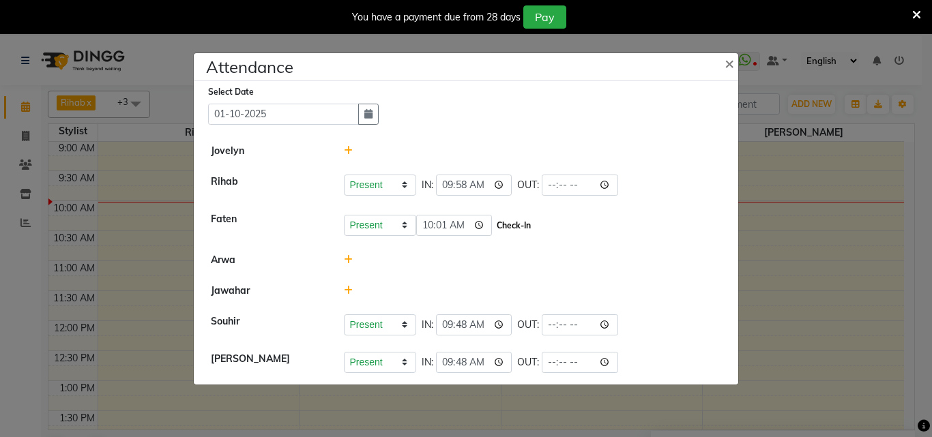
click at [531, 223] on button "Check-In" at bounding box center [513, 225] width 41 height 19
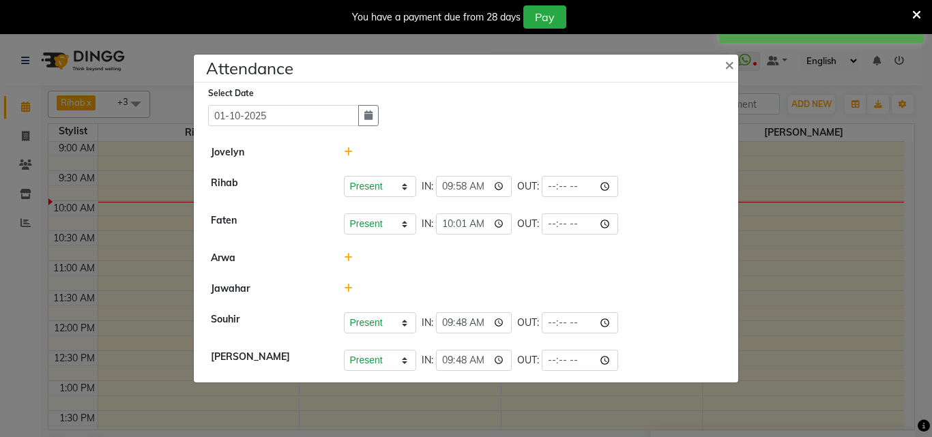
click at [0, 276] on ngb-modal-window "Attendance × Select Date [DATE] [PERSON_NAME] [PERSON_NAME] Present Absent Late…" at bounding box center [466, 218] width 932 height 437
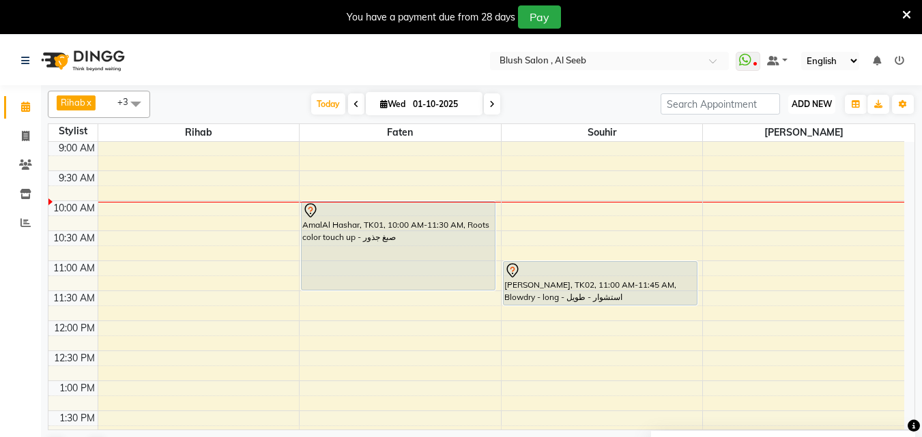
click at [813, 102] on span "ADD NEW" at bounding box center [811, 104] width 40 height 10
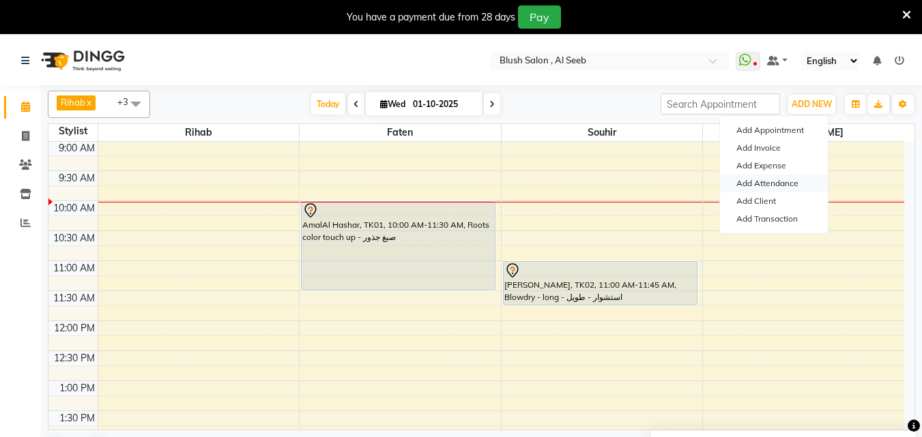
click at [769, 180] on link "Add Attendance" at bounding box center [774, 184] width 108 height 18
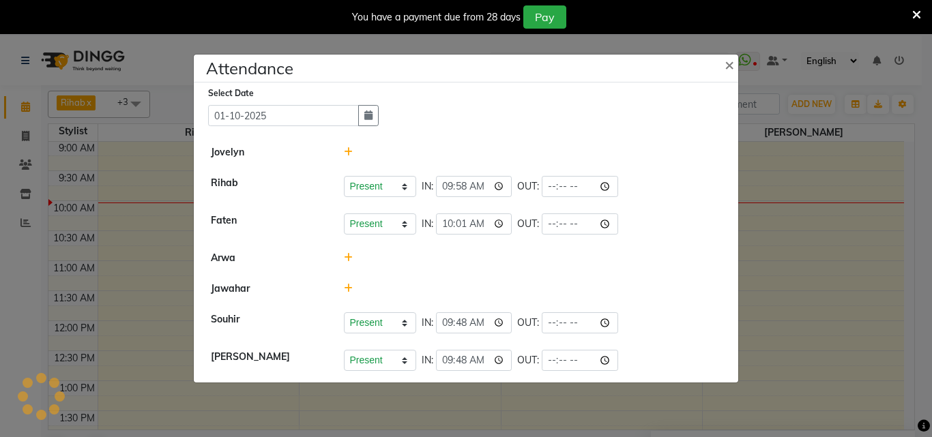
click at [539, 228] on span "OUT:" at bounding box center [528, 224] width 22 height 14
drag, startPoint x: 541, startPoint y: 224, endPoint x: 546, endPoint y: 240, distance: 17.1
click at [539, 224] on span "OUT:" at bounding box center [528, 224] width 22 height 14
click at [731, 59] on span "×" at bounding box center [730, 64] width 10 height 20
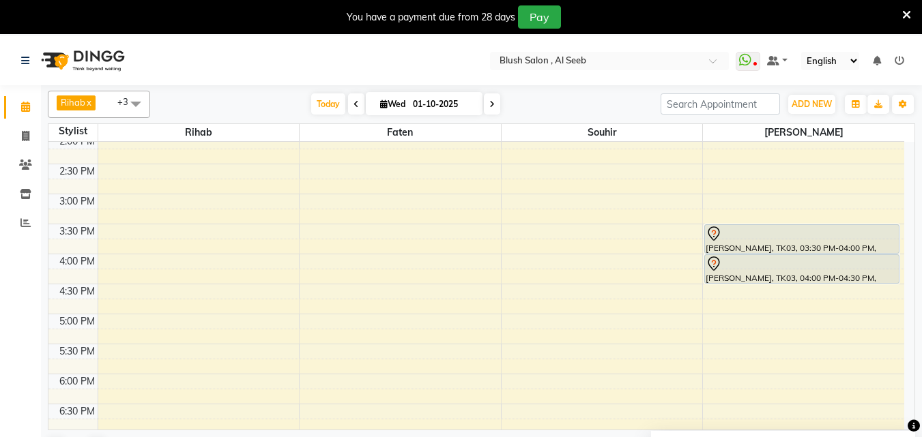
scroll to position [882, 0]
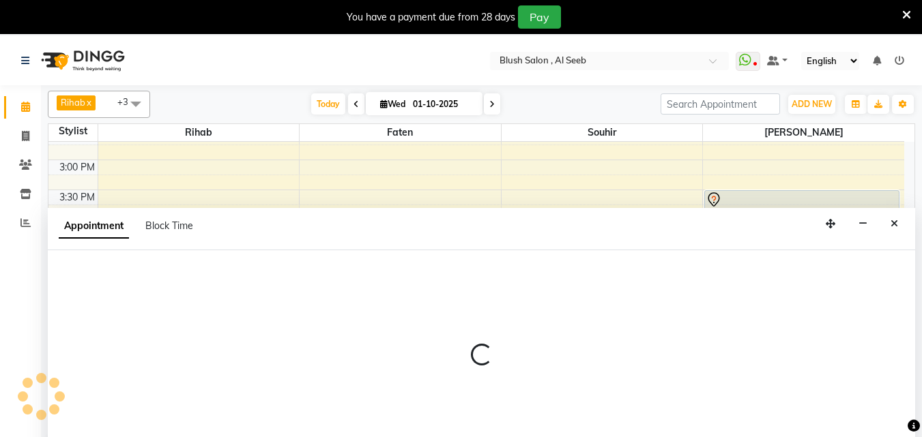
scroll to position [36, 0]
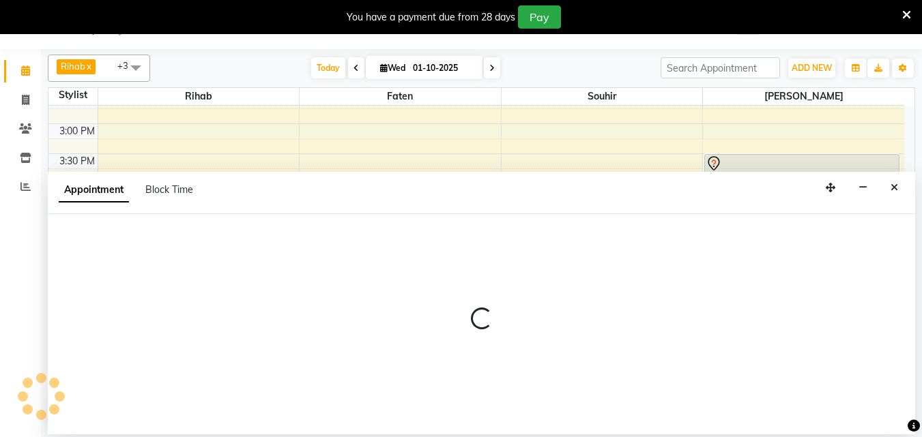
select select "38037"
select select "1110"
select select "tentative"
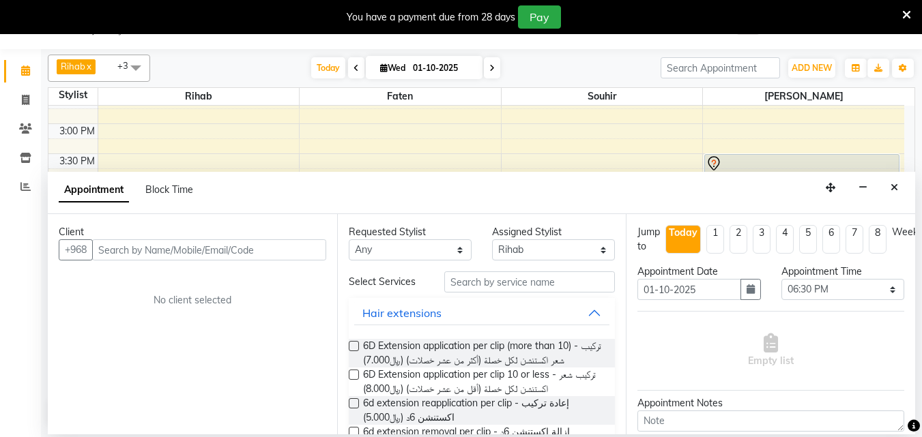
click at [209, 260] on input "text" at bounding box center [209, 249] width 234 height 21
type input "9"
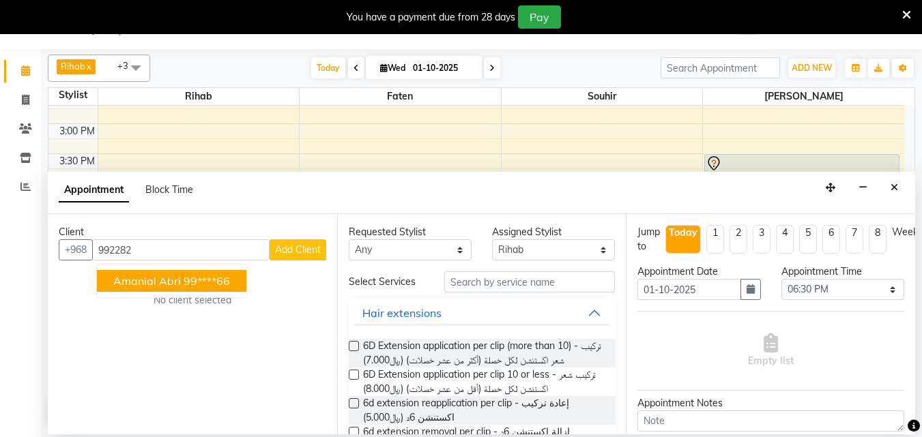
click at [141, 284] on span "amanial abri" at bounding box center [147, 281] width 68 height 14
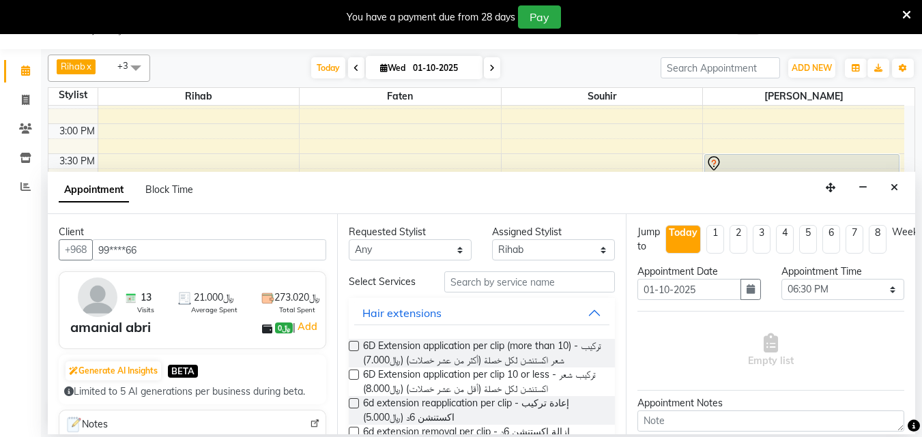
type input "99****66"
click at [478, 290] on input "text" at bounding box center [529, 282] width 171 height 21
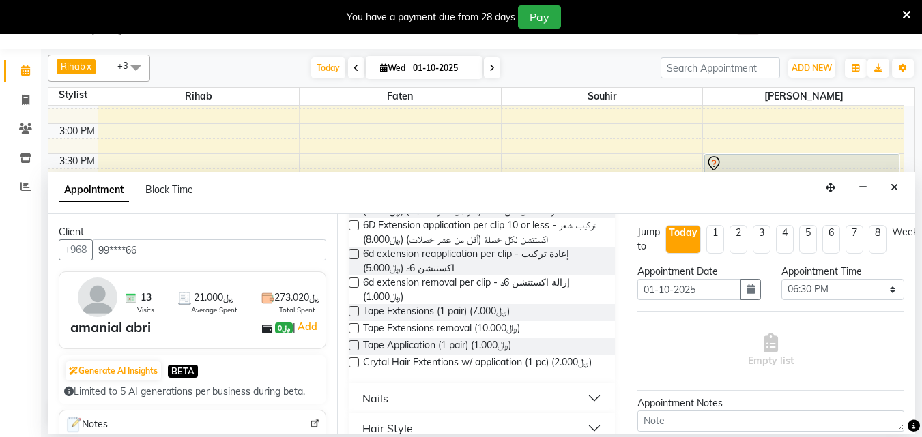
scroll to position [205, 0]
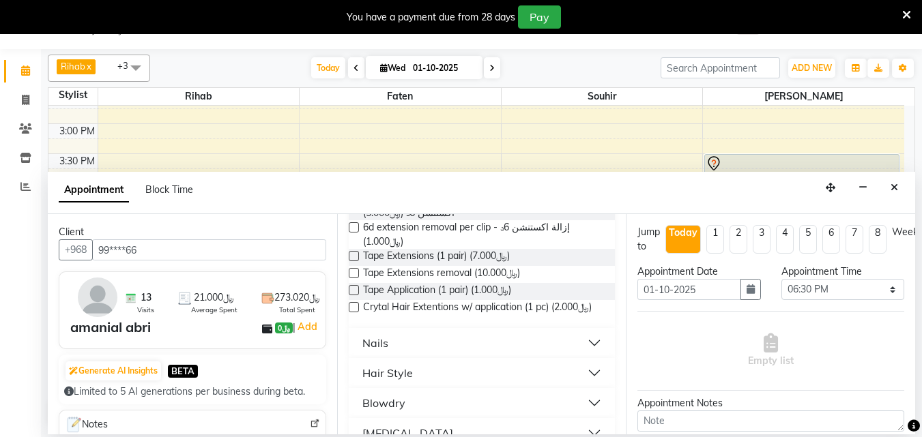
click at [583, 355] on button "Nails" at bounding box center [482, 343] width 256 height 25
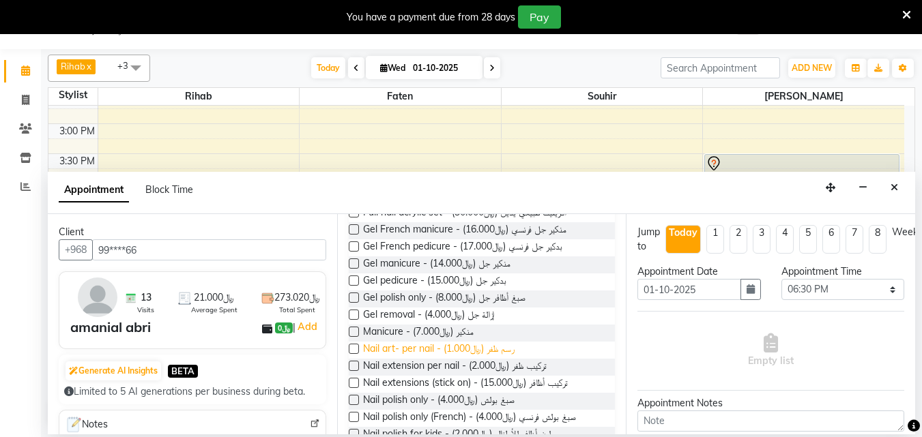
scroll to position [819, 0]
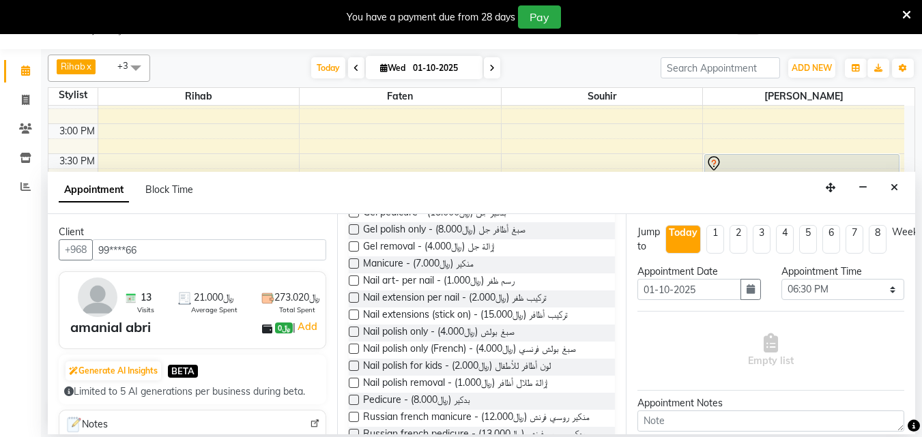
click at [353, 354] on label at bounding box center [354, 349] width 10 height 10
click at [353, 355] on input "checkbox" at bounding box center [353, 350] width 9 height 9
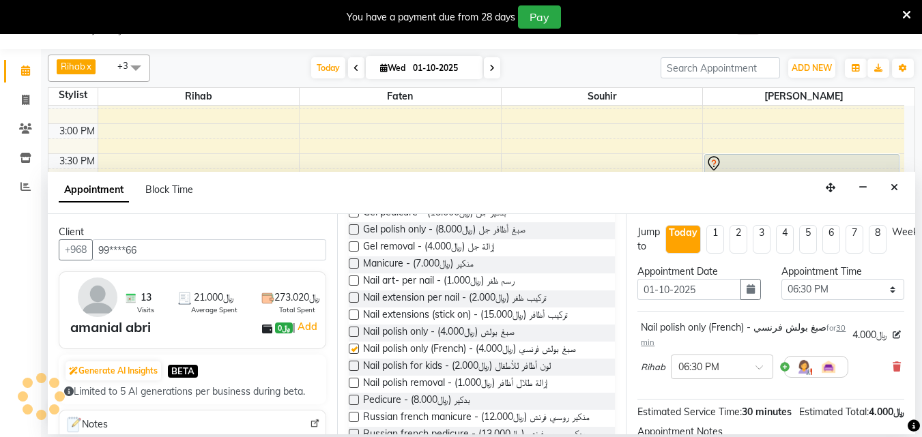
checkbox input "false"
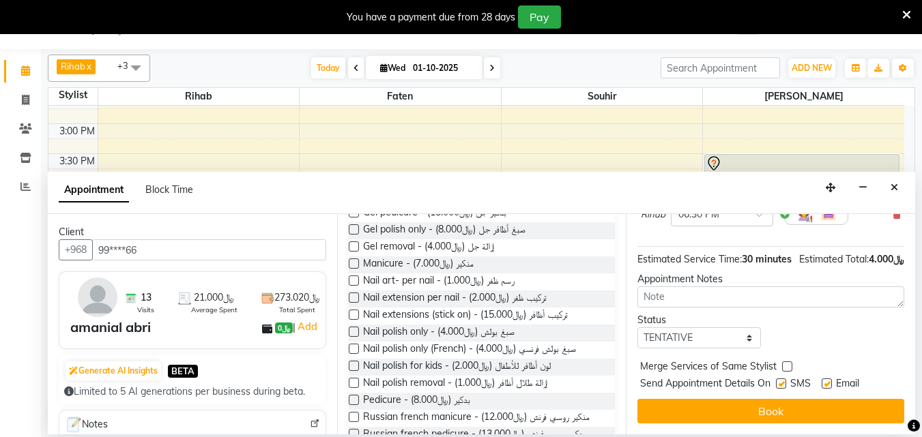
scroll to position [192, 0]
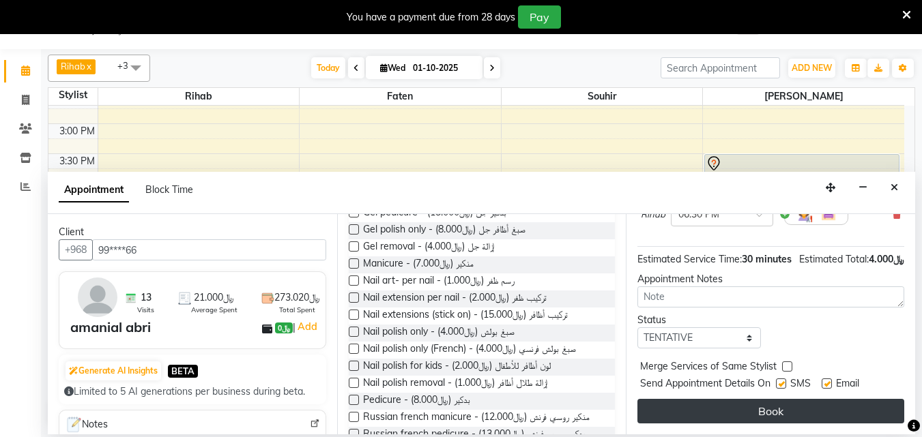
click at [759, 405] on button "Book" at bounding box center [770, 411] width 267 height 25
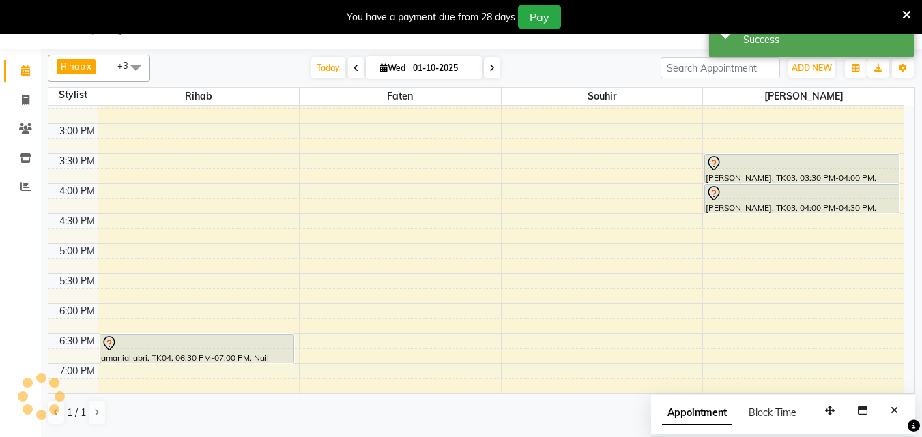
scroll to position [0, 0]
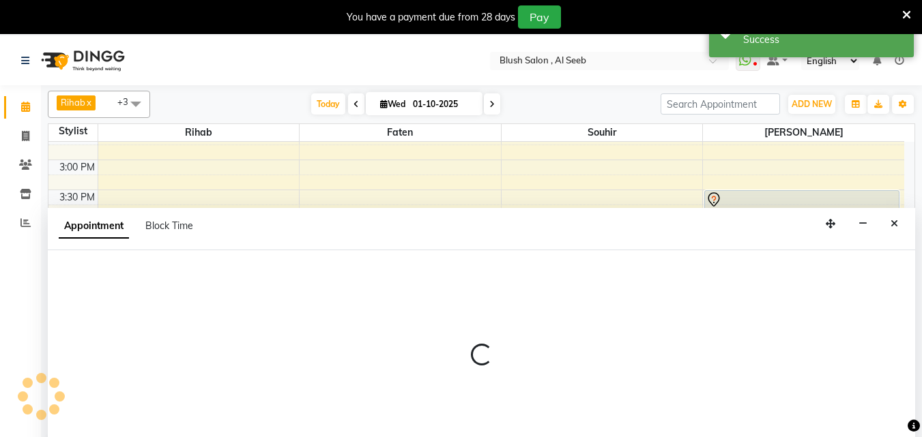
select select "40671"
select select "1110"
select select "tentative"
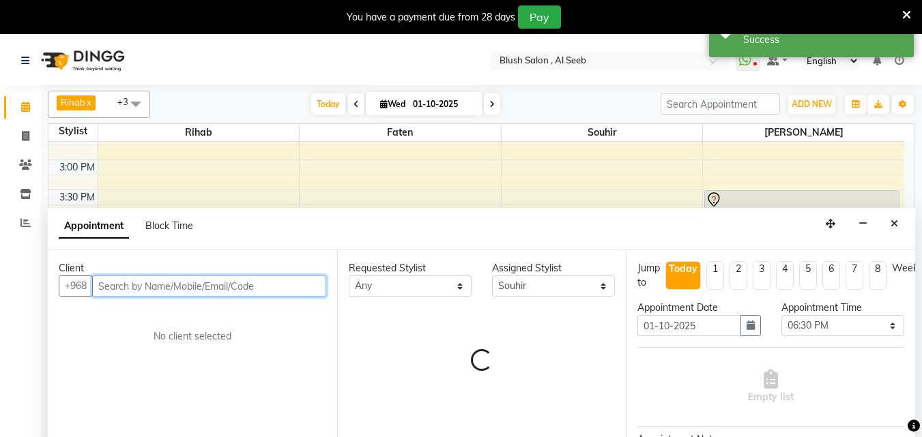
scroll to position [36, 0]
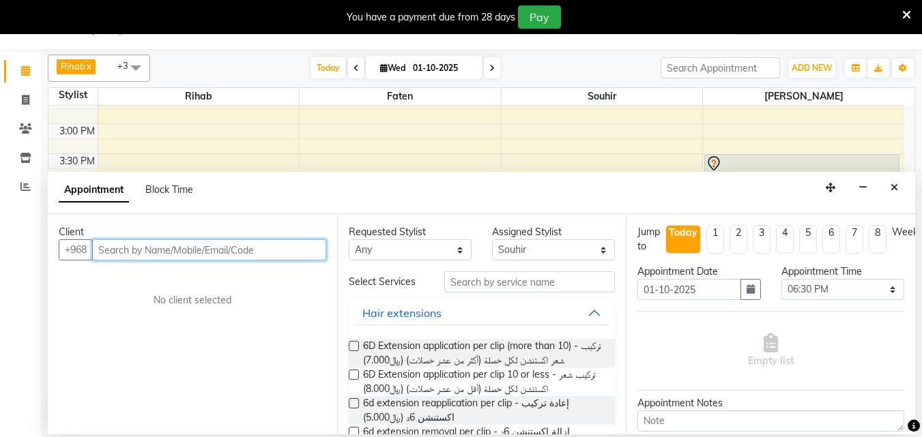
click at [218, 254] on input "text" at bounding box center [209, 249] width 234 height 21
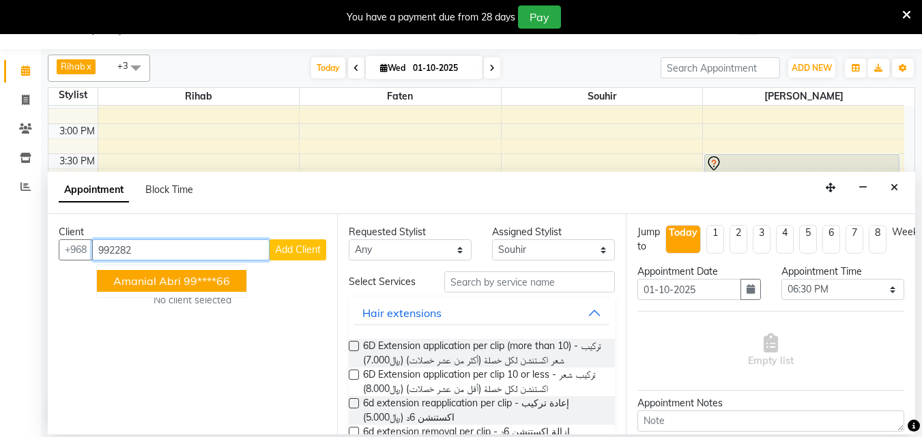
click at [209, 287] on ngb-highlight "99****66" at bounding box center [207, 281] width 46 height 14
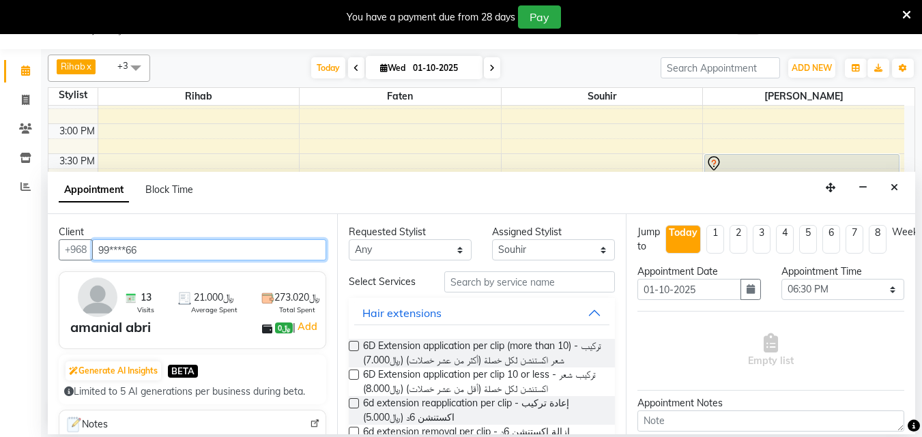
type input "99****66"
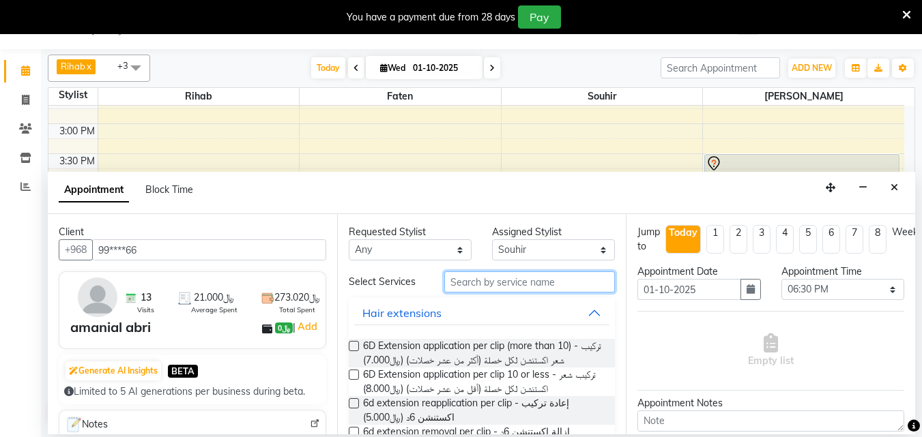
click at [466, 291] on input "text" at bounding box center [529, 282] width 171 height 21
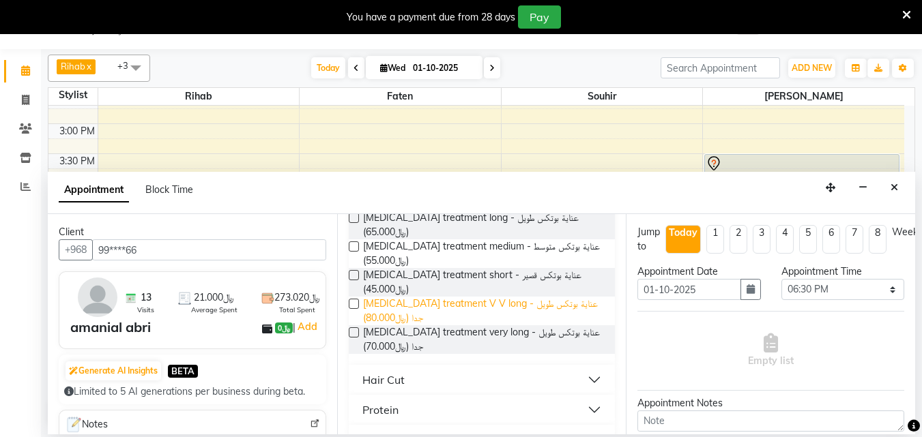
scroll to position [136, 0]
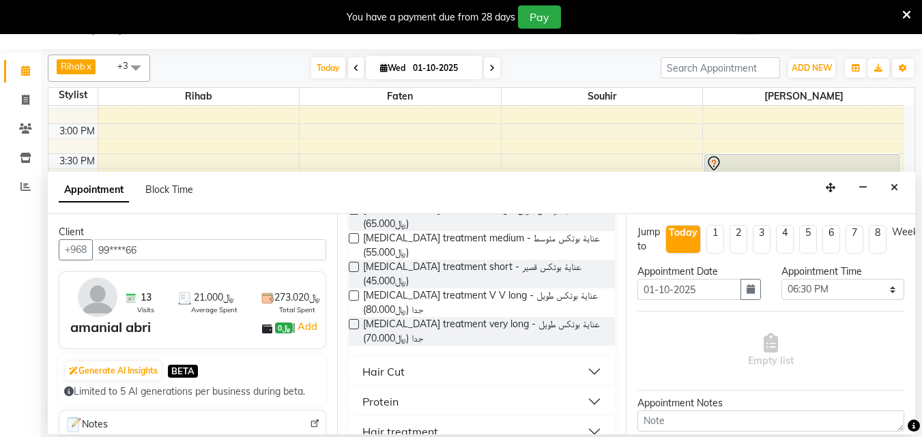
type input "tr"
click at [587, 361] on button "Hair Cut" at bounding box center [482, 372] width 256 height 25
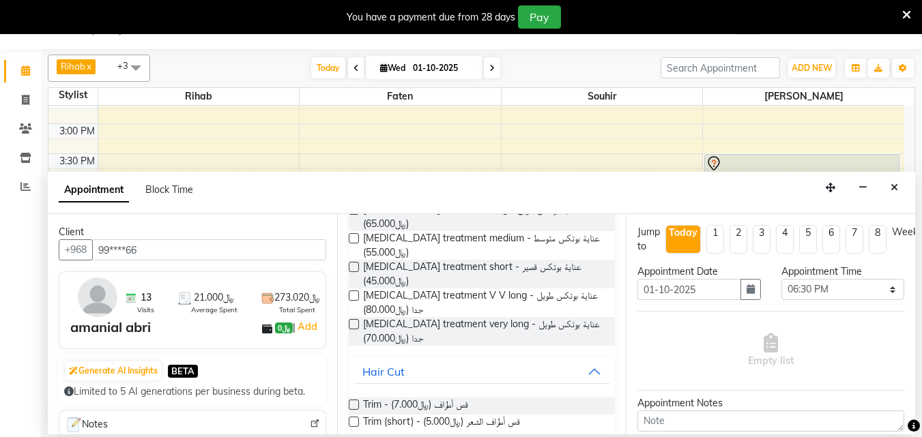
click at [355, 400] on label at bounding box center [354, 405] width 10 height 10
click at [355, 402] on input "checkbox" at bounding box center [353, 406] width 9 height 9
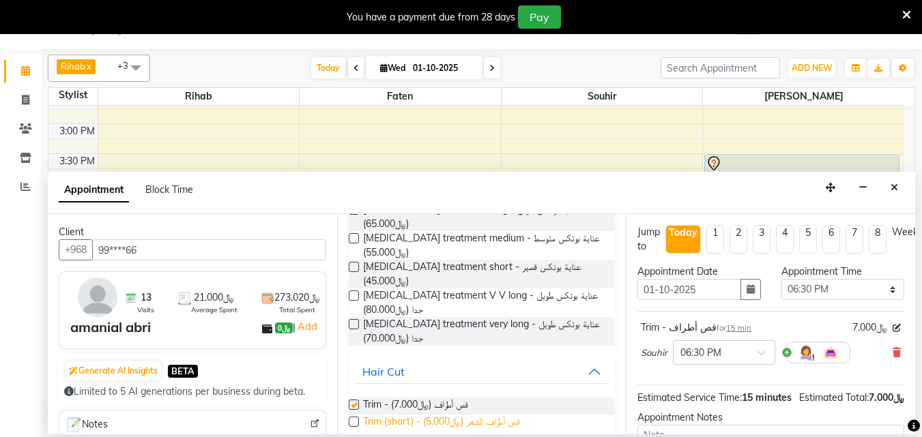
checkbox input "false"
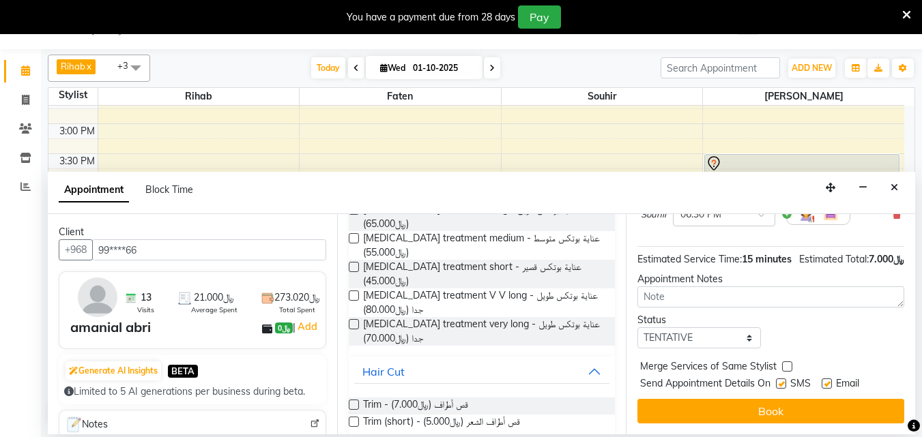
scroll to position [177, 0]
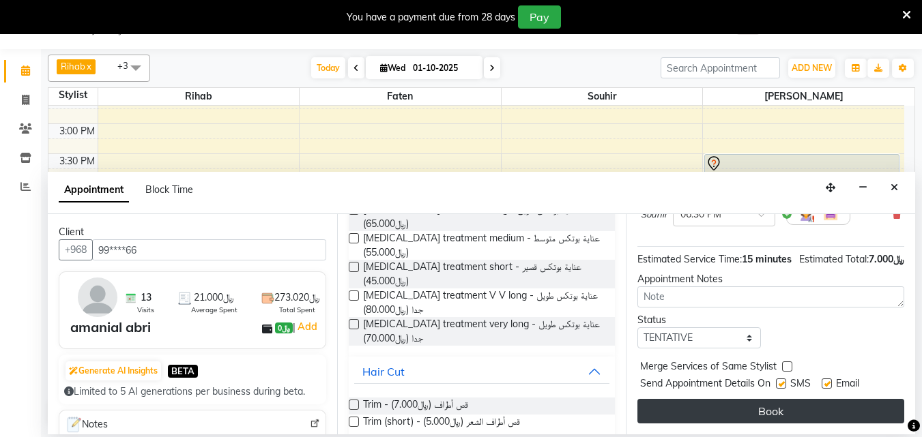
click at [748, 407] on button "Book" at bounding box center [770, 411] width 267 height 25
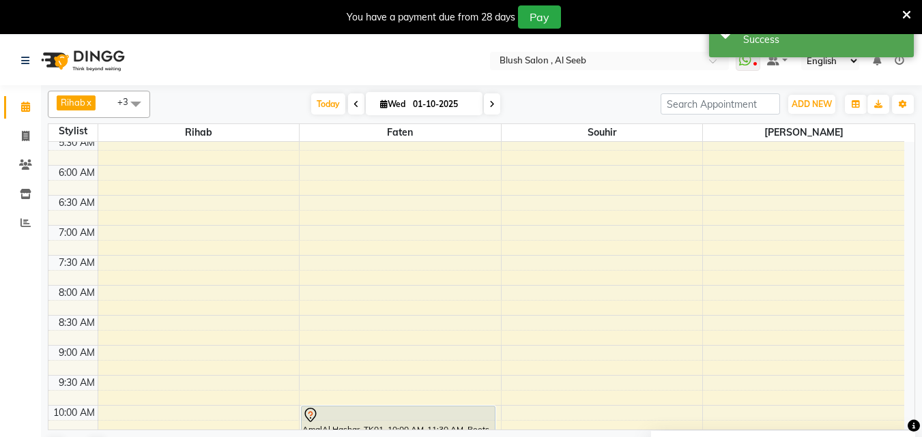
scroll to position [609, 0]
